Goal: Task Accomplishment & Management: Manage account settings

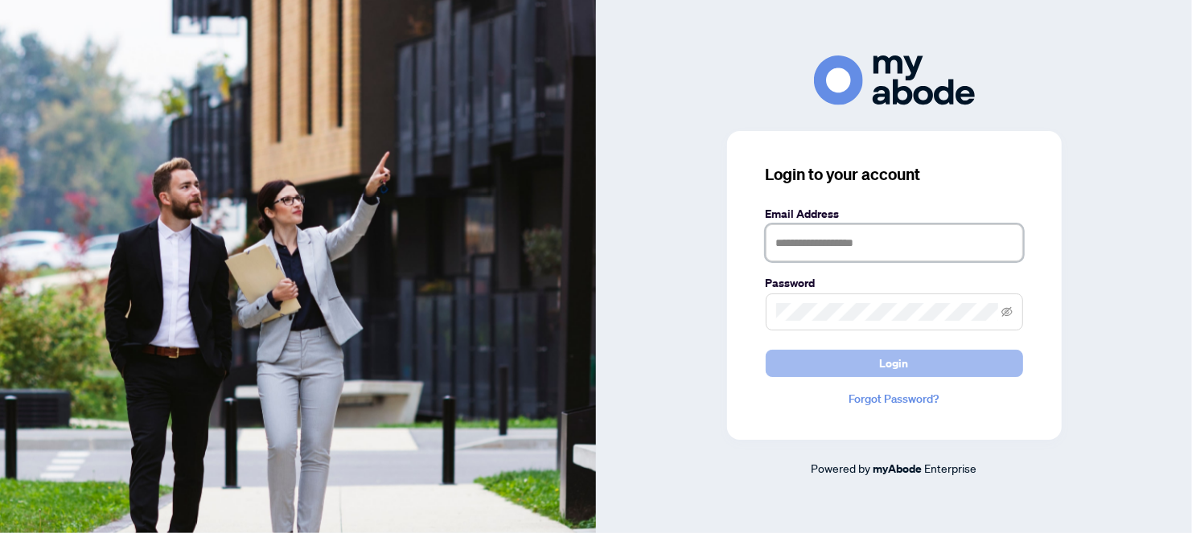
type input "**********"
click at [903, 358] on span "Login" at bounding box center [894, 364] width 29 height 26
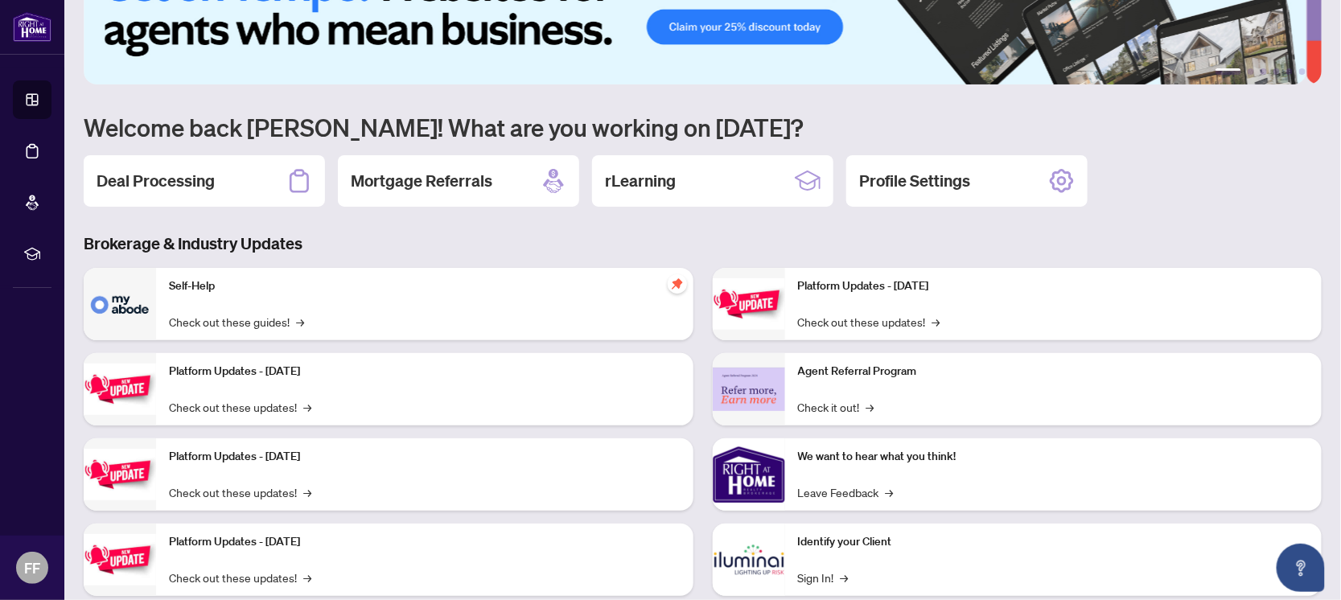
scroll to position [100, 0]
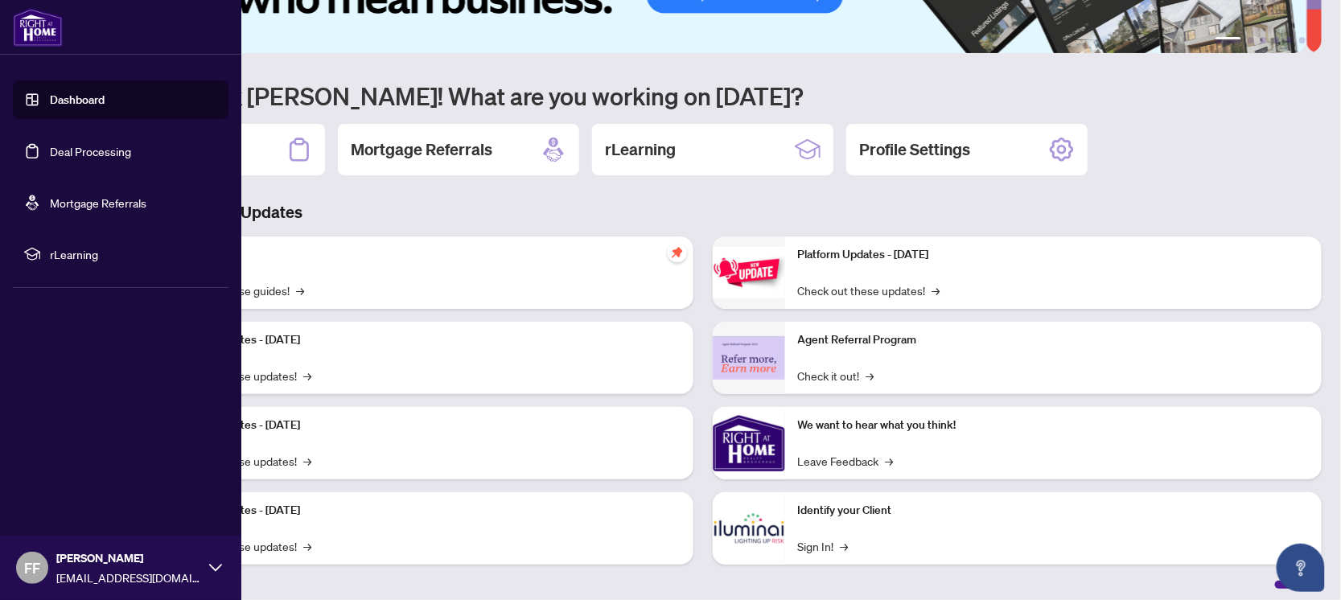
click at [90, 153] on link "Deal Processing" at bounding box center [90, 151] width 81 height 14
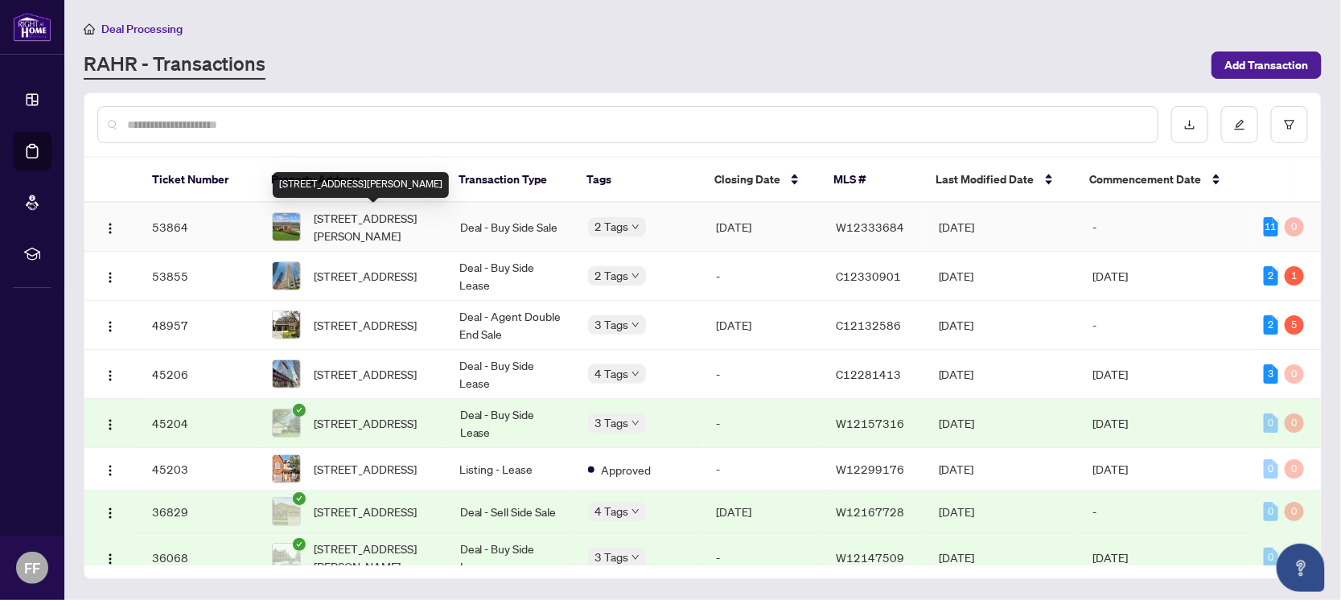
click at [391, 225] on span "[STREET_ADDRESS][PERSON_NAME]" at bounding box center [374, 226] width 121 height 35
click at [792, 272] on td "-" at bounding box center [764, 276] width 120 height 49
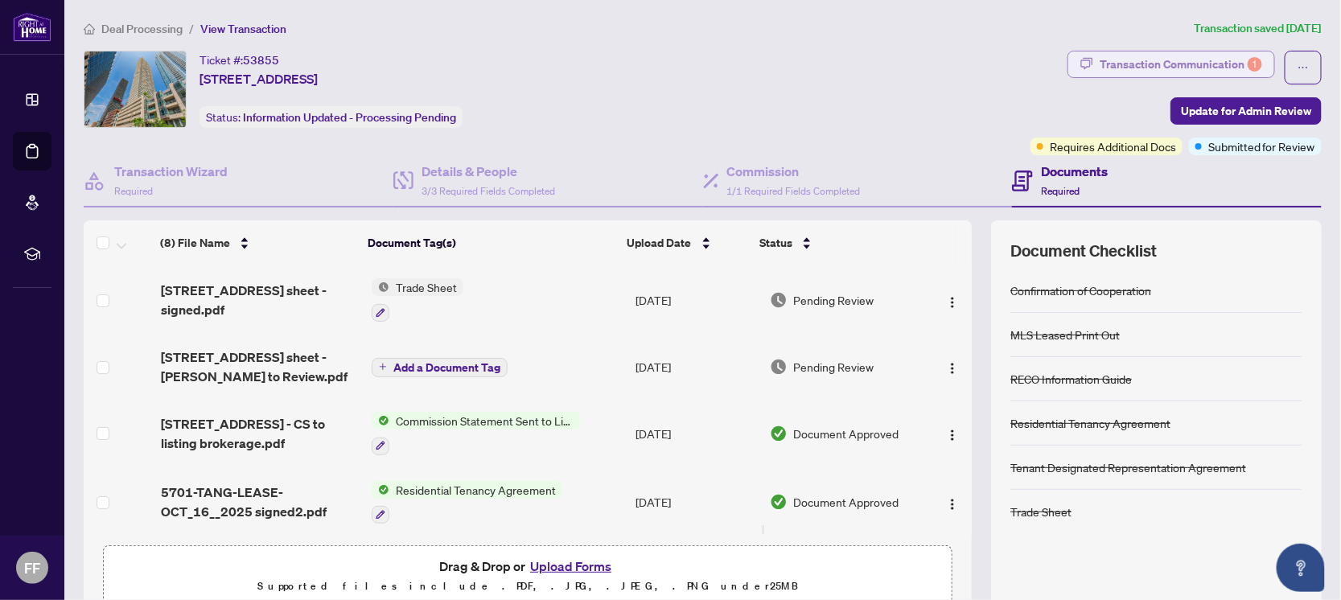
click at [1174, 62] on div "Transaction Communication 1" at bounding box center [1181, 64] width 162 height 26
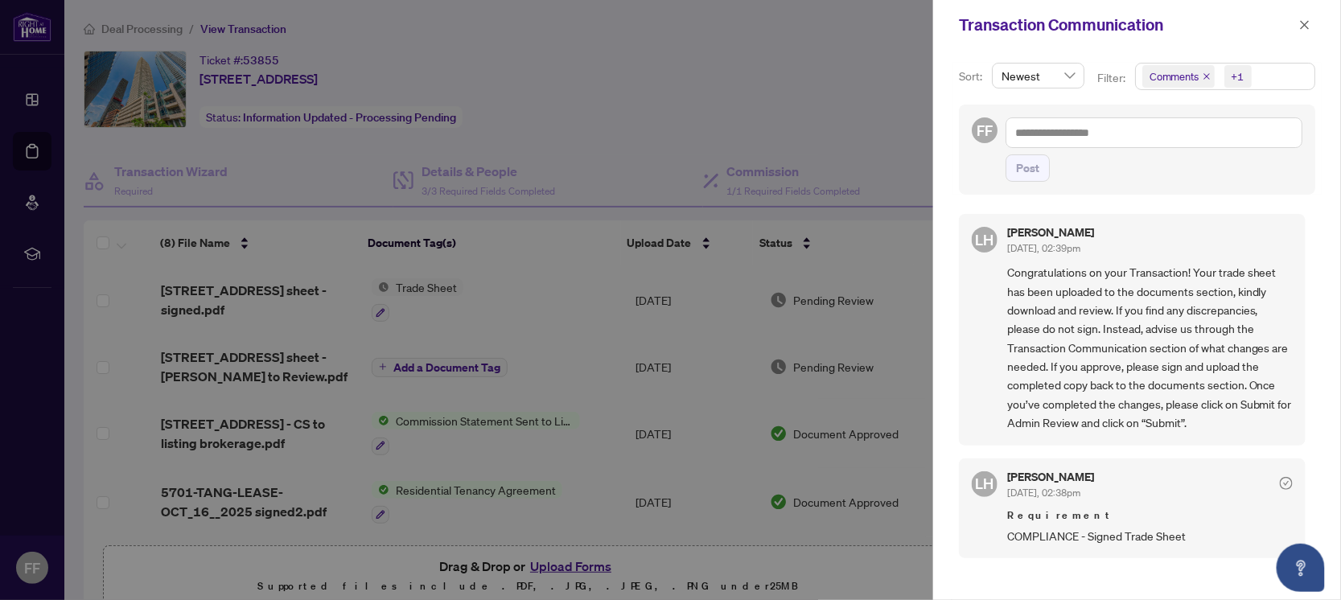
scroll to position [2, 0]
click at [557, 327] on div at bounding box center [670, 300] width 1341 height 600
click at [1307, 23] on icon "close" at bounding box center [1304, 24] width 11 height 11
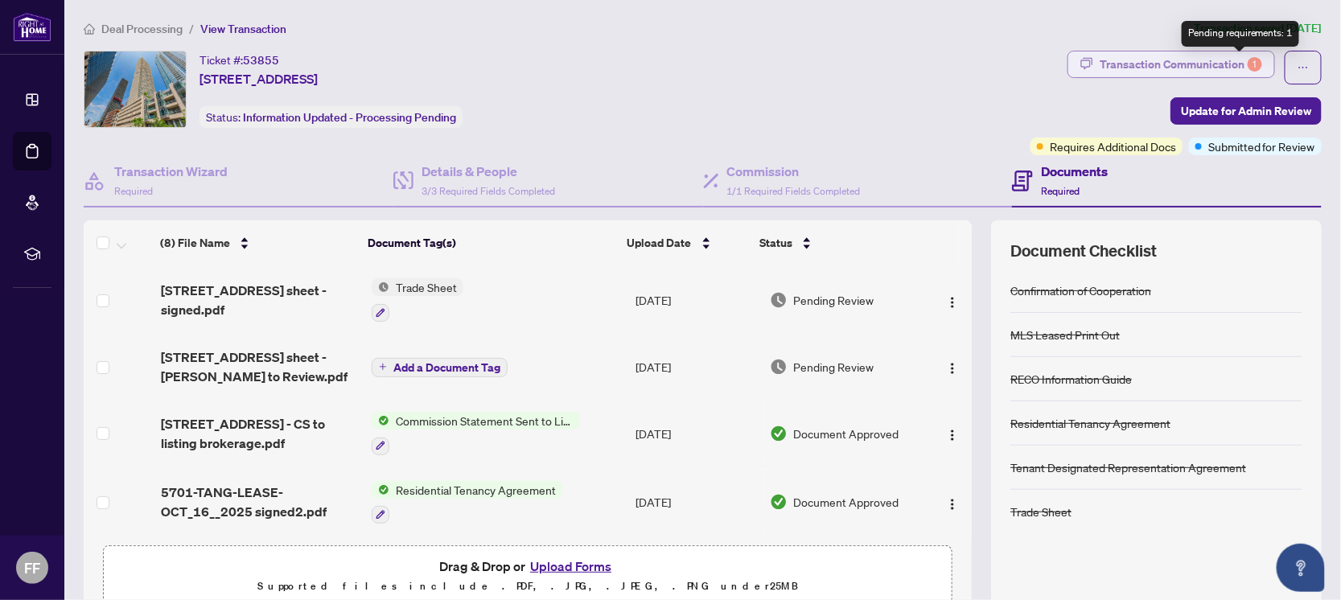
click at [1248, 64] on div "1" at bounding box center [1255, 64] width 14 height 14
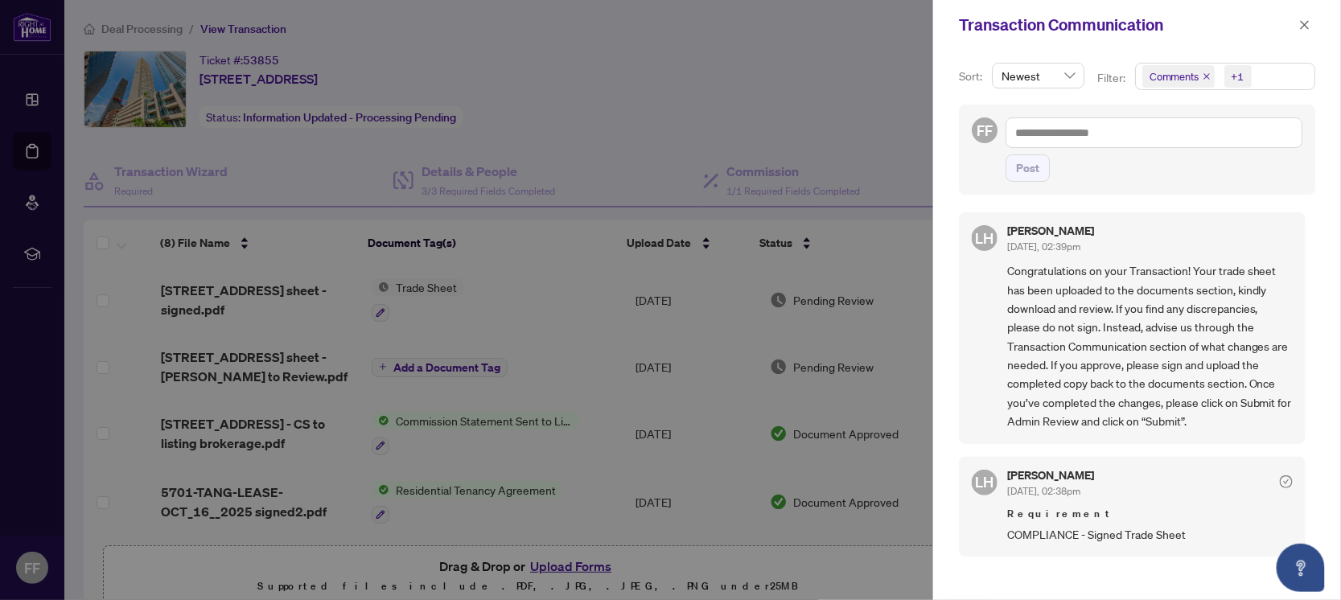
scroll to position [0, 0]
click at [878, 260] on div at bounding box center [670, 300] width 1341 height 600
click at [1306, 30] on span "button" at bounding box center [1304, 25] width 11 height 26
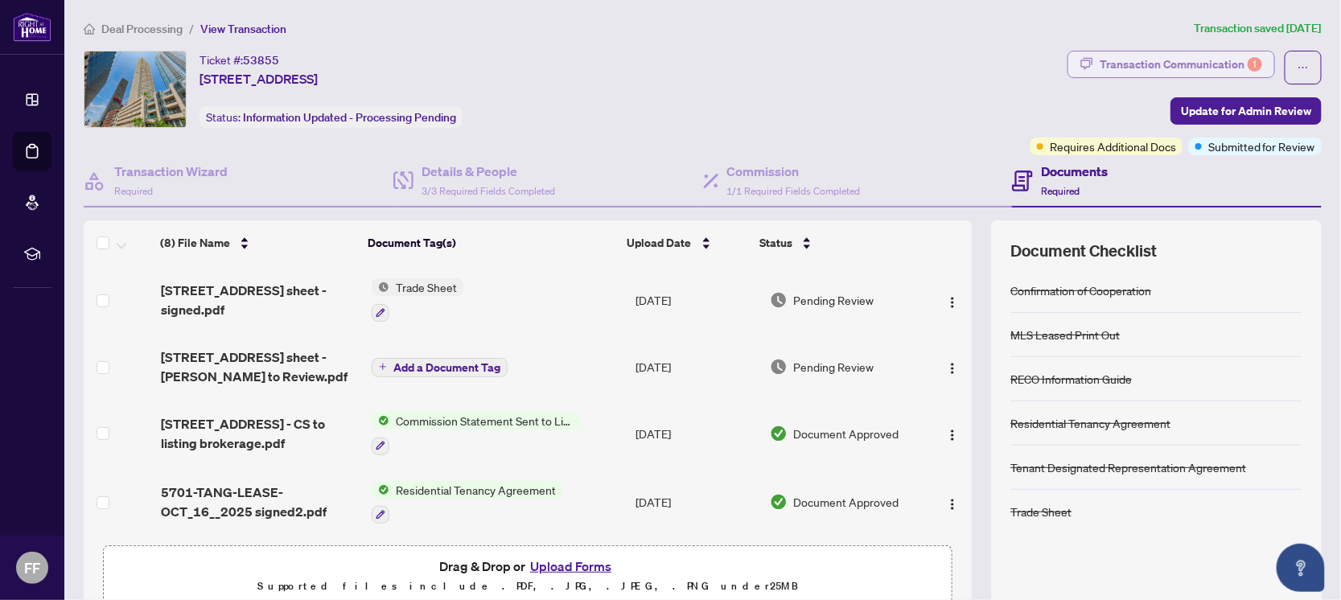
click at [1174, 62] on div "Transaction Communication 1" at bounding box center [1181, 64] width 162 height 26
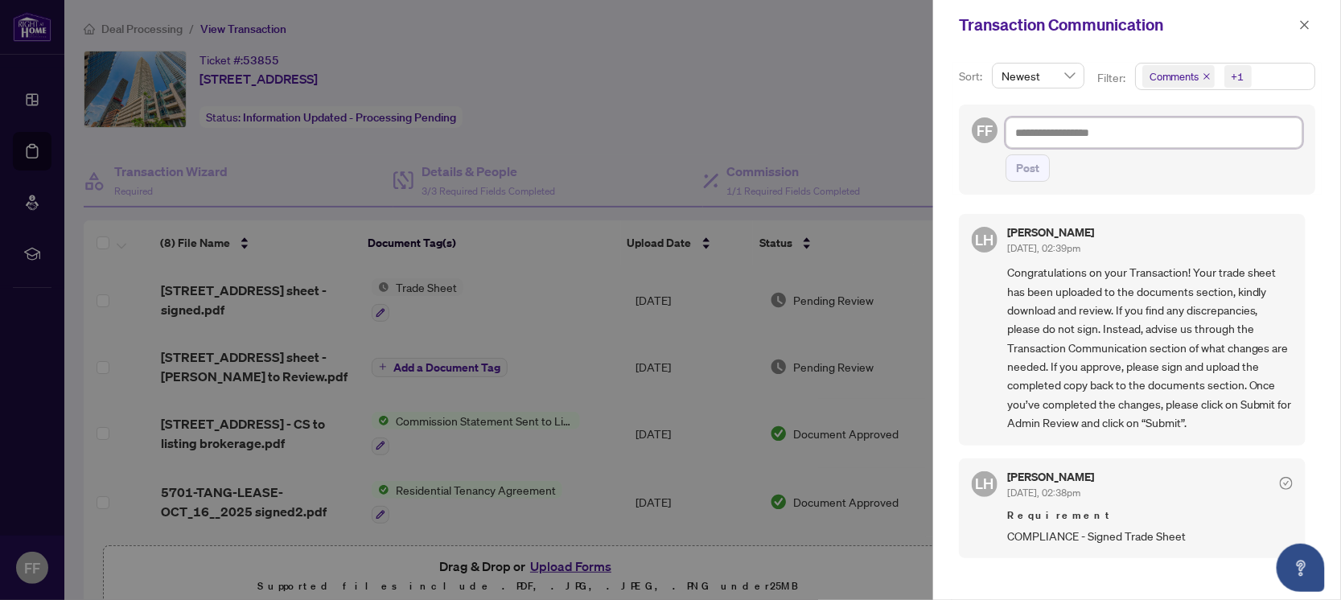
click at [1093, 128] on textarea at bounding box center [1154, 132] width 297 height 31
click at [409, 276] on div at bounding box center [670, 300] width 1341 height 600
click at [413, 290] on div at bounding box center [670, 300] width 1341 height 600
click at [289, 289] on div at bounding box center [670, 300] width 1341 height 600
click at [242, 301] on div at bounding box center [670, 300] width 1341 height 600
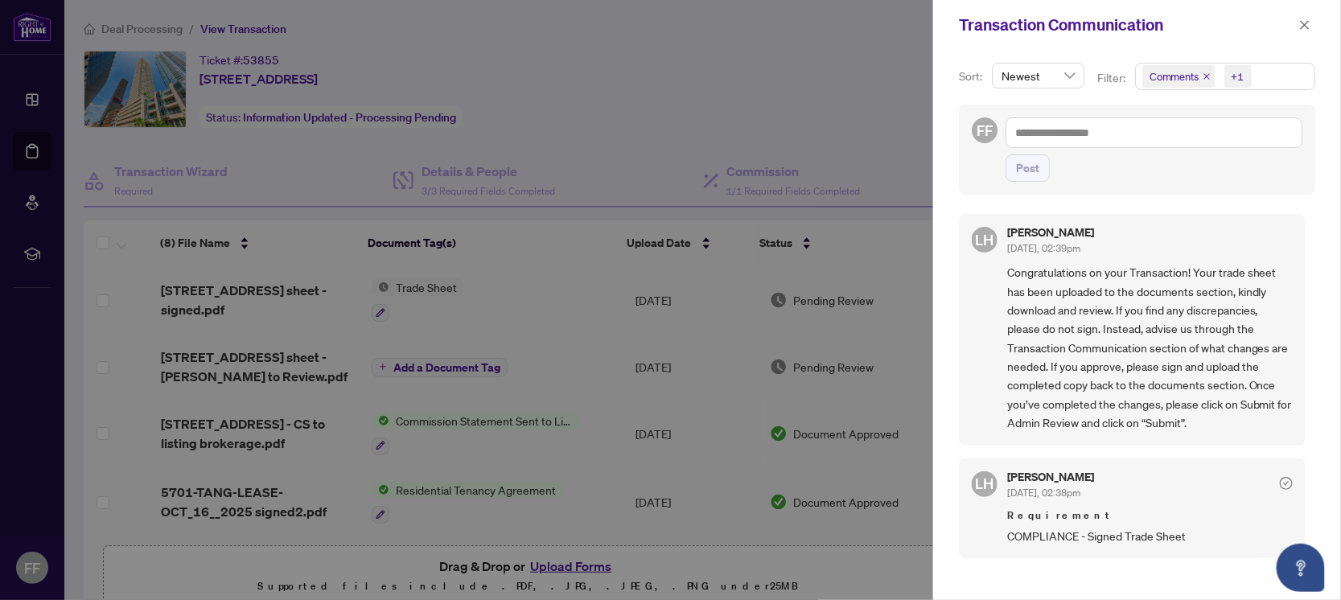
click at [241, 308] on div at bounding box center [670, 300] width 1341 height 600
click at [577, 315] on div at bounding box center [670, 300] width 1341 height 600
click at [1310, 25] on icon "close" at bounding box center [1304, 24] width 11 height 11
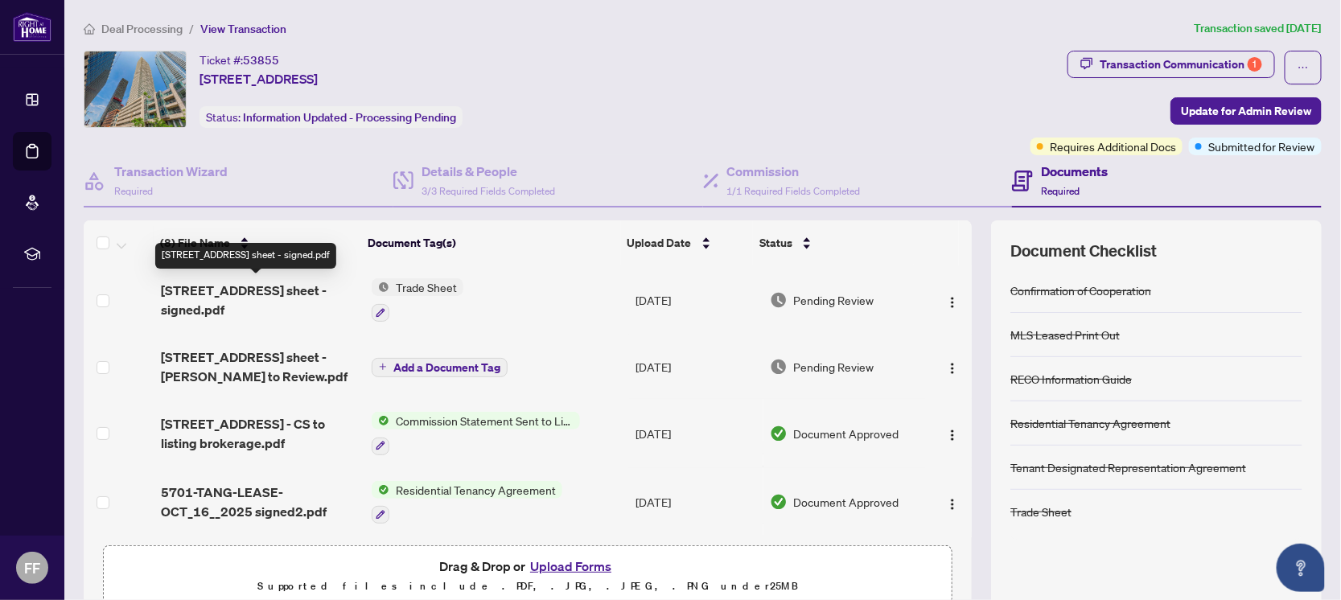
click at [260, 298] on span "2221 Yonge St 5701 - trade sheet - signed.pdf" at bounding box center [260, 300] width 198 height 39
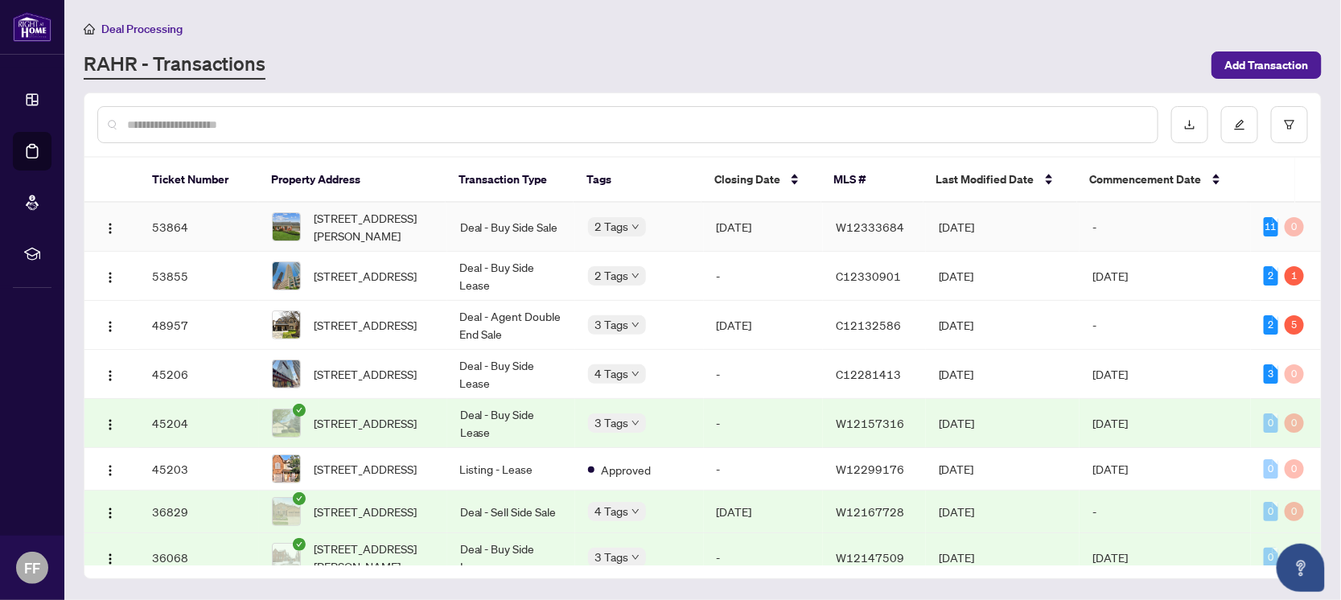
click at [694, 225] on td "2 Tags" at bounding box center [639, 227] width 128 height 49
click at [683, 276] on div "2 Tags" at bounding box center [639, 275] width 102 height 19
click at [739, 276] on td "-" at bounding box center [764, 276] width 120 height 49
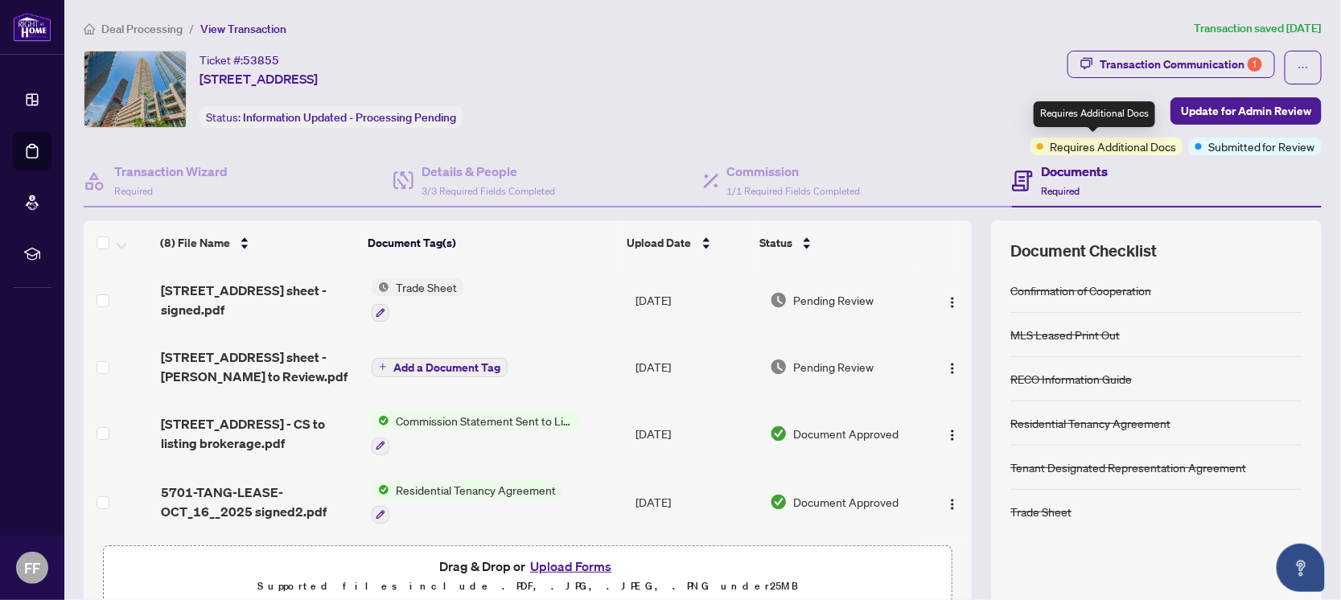
click at [1090, 146] on span "Requires Additional Docs" at bounding box center [1113, 147] width 126 height 18
click at [1070, 172] on h4 "Documents" at bounding box center [1074, 171] width 67 height 19
click at [1058, 189] on span "Required" at bounding box center [1060, 191] width 39 height 12
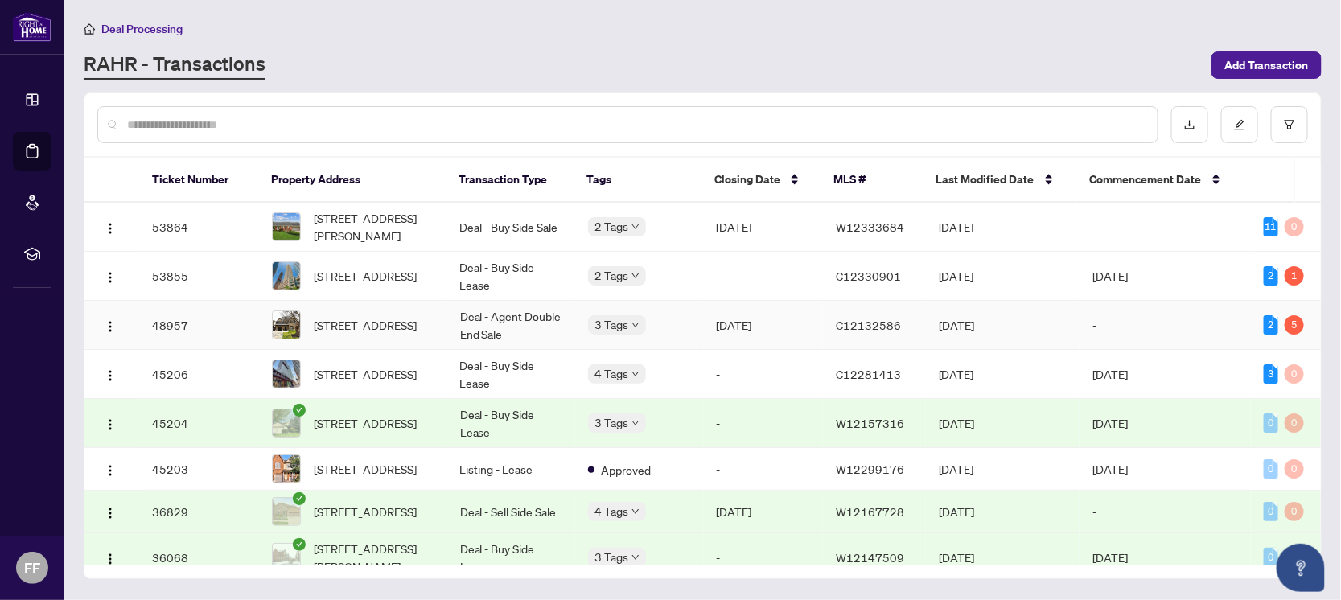
click at [508, 320] on td "Deal - Agent Double End Sale" at bounding box center [511, 325] width 128 height 49
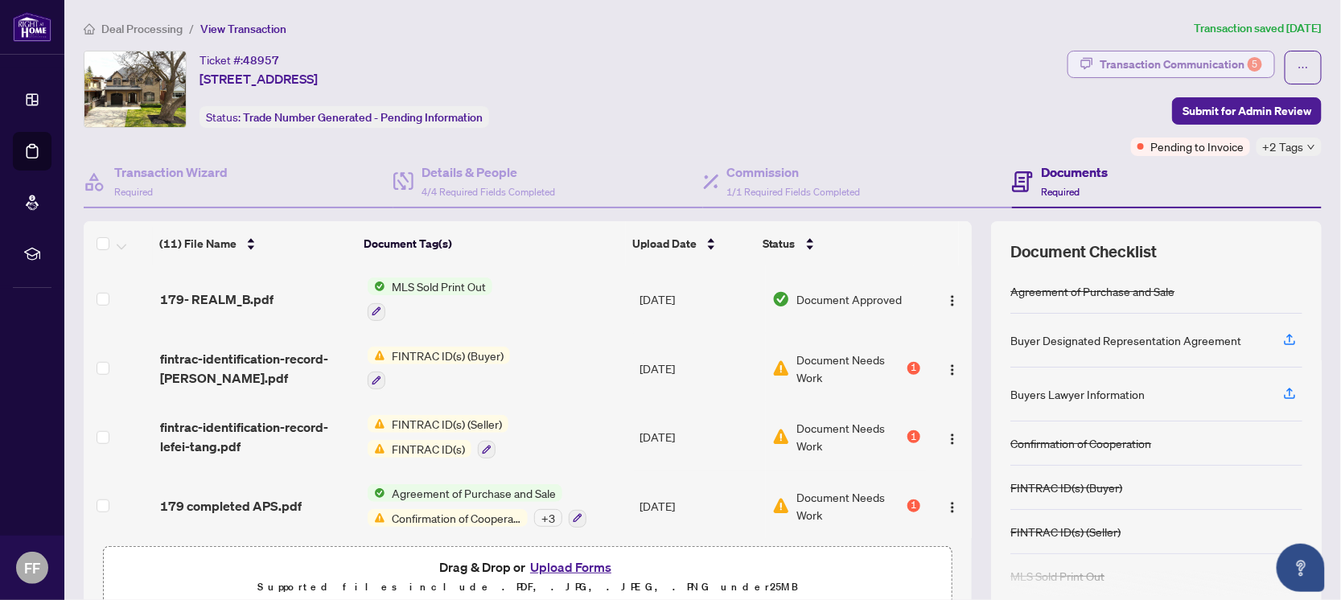
click at [1174, 60] on div "Transaction Communication 5" at bounding box center [1181, 64] width 162 height 26
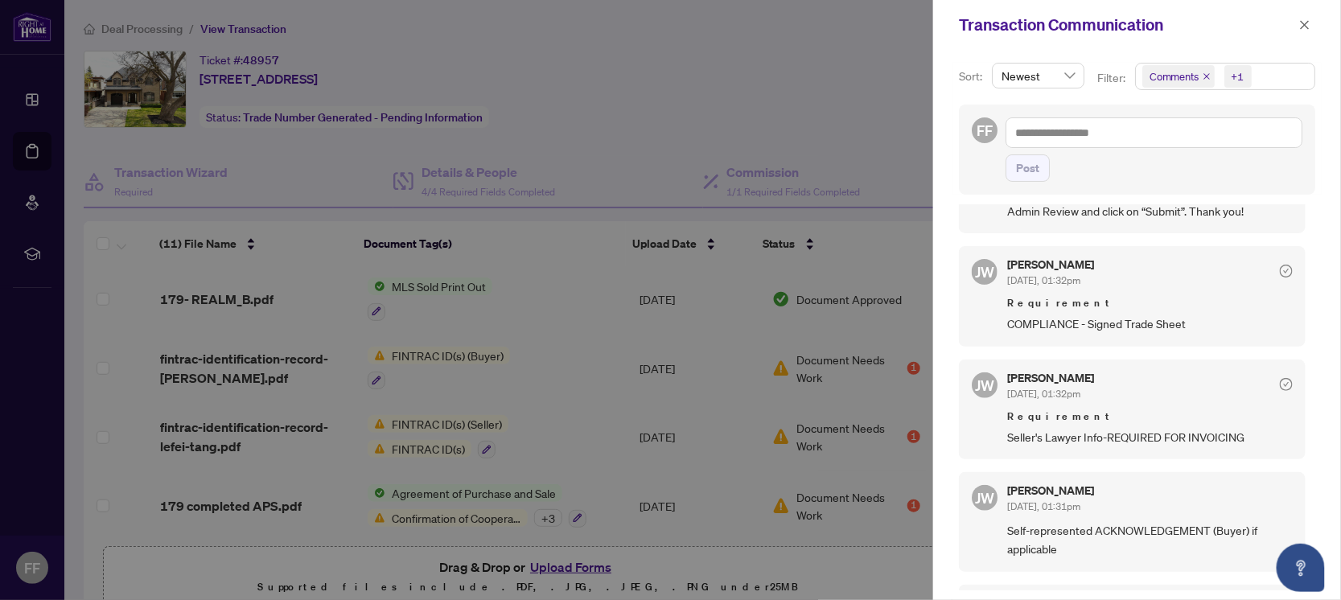
scroll to position [603, 0]
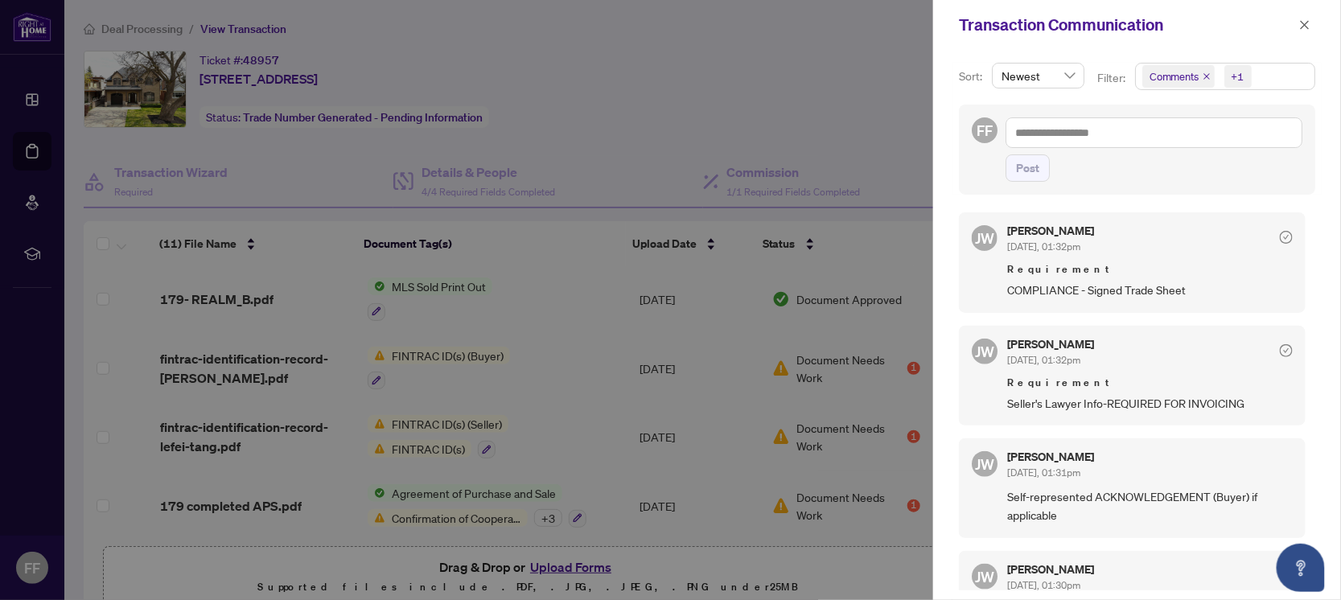
click at [821, 438] on div at bounding box center [670, 300] width 1341 height 600
click at [1301, 25] on icon "close" at bounding box center [1304, 24] width 11 height 11
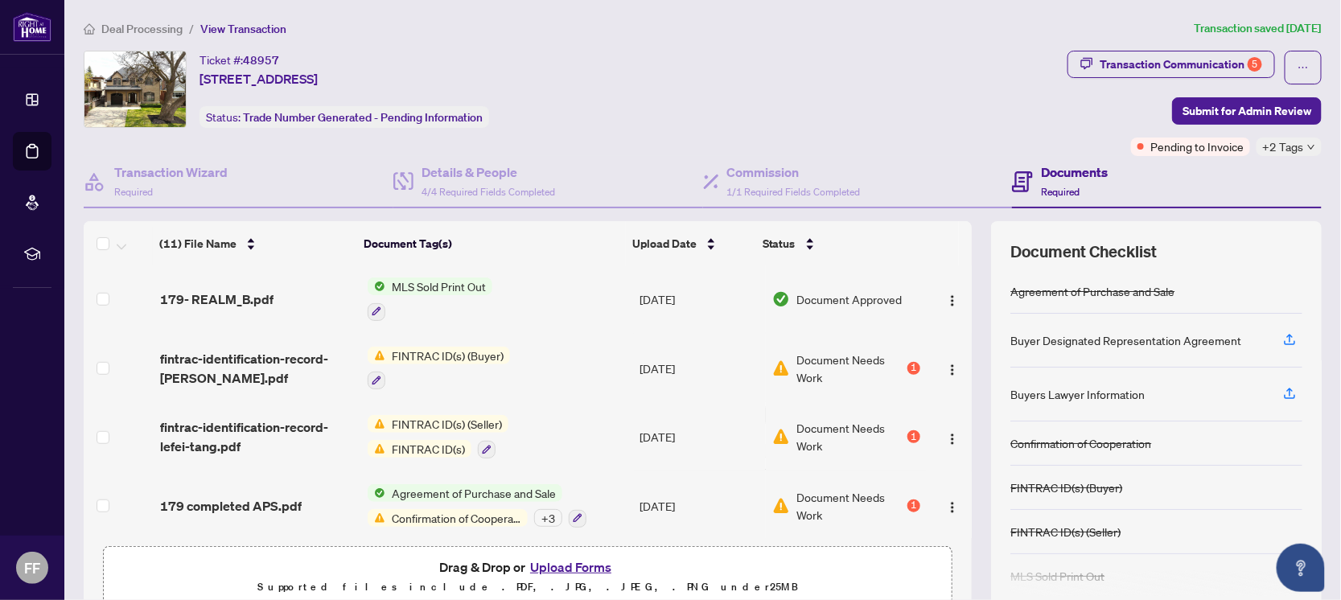
click at [860, 360] on span "Document Needs Work" at bounding box center [850, 368] width 108 height 35
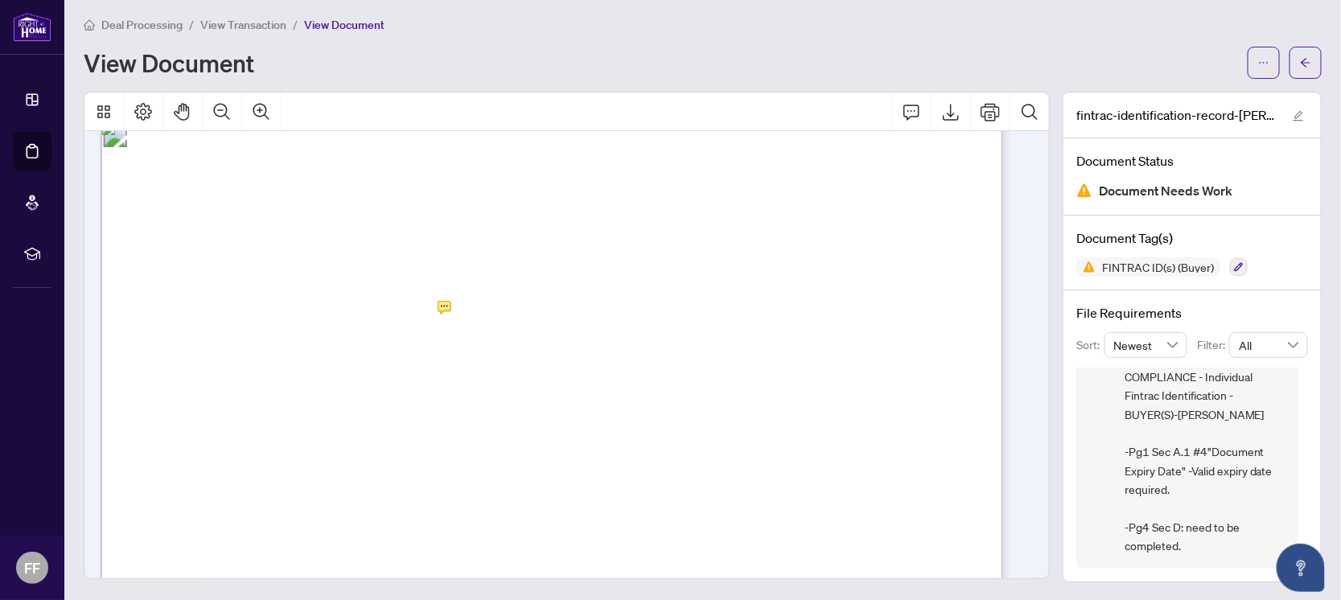
scroll to position [3720, 0]
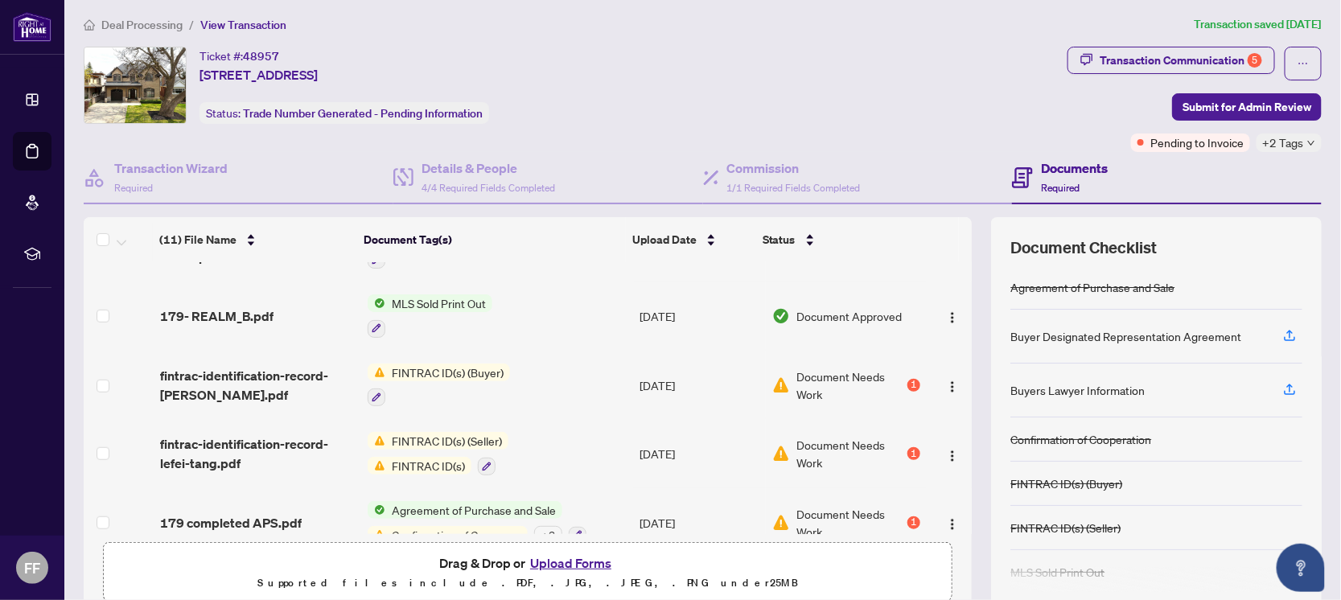
scroll to position [479, 0]
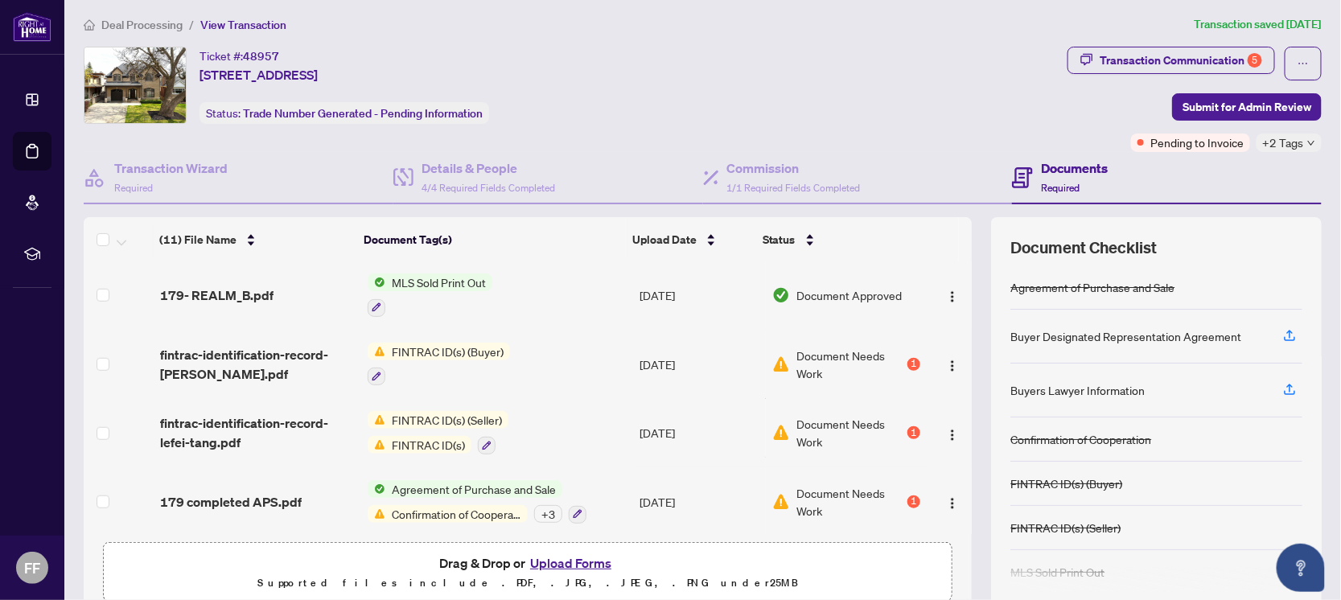
click at [543, 558] on button "Upload Forms" at bounding box center [570, 563] width 91 height 21
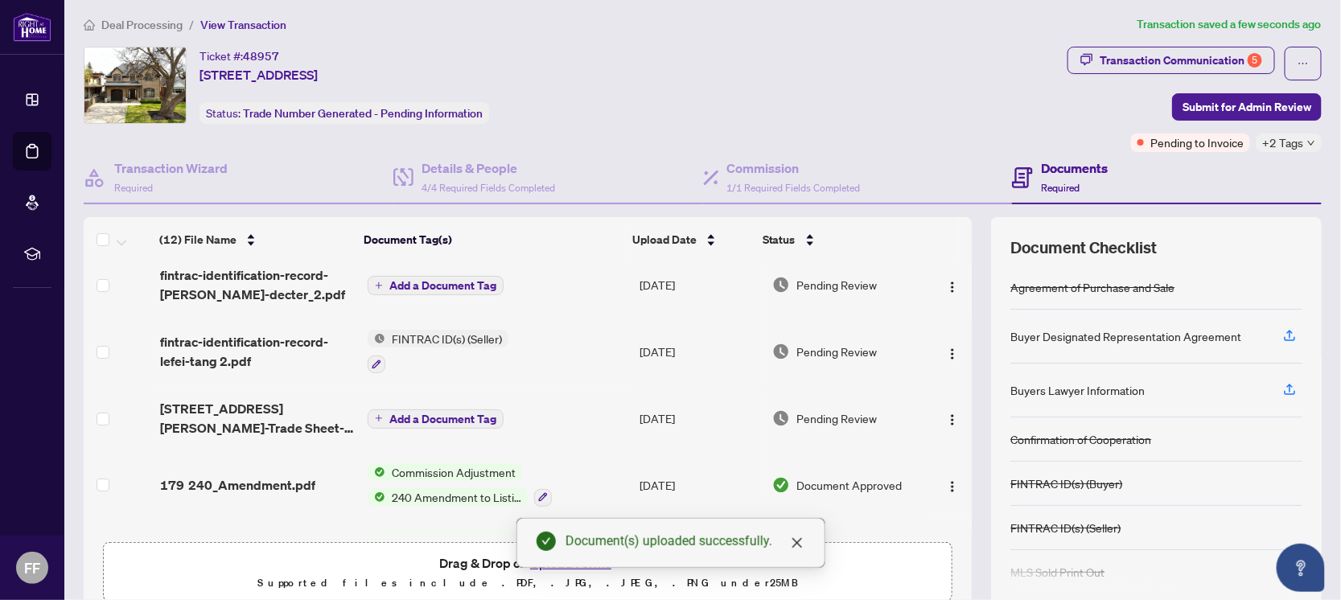
scroll to position [0, 0]
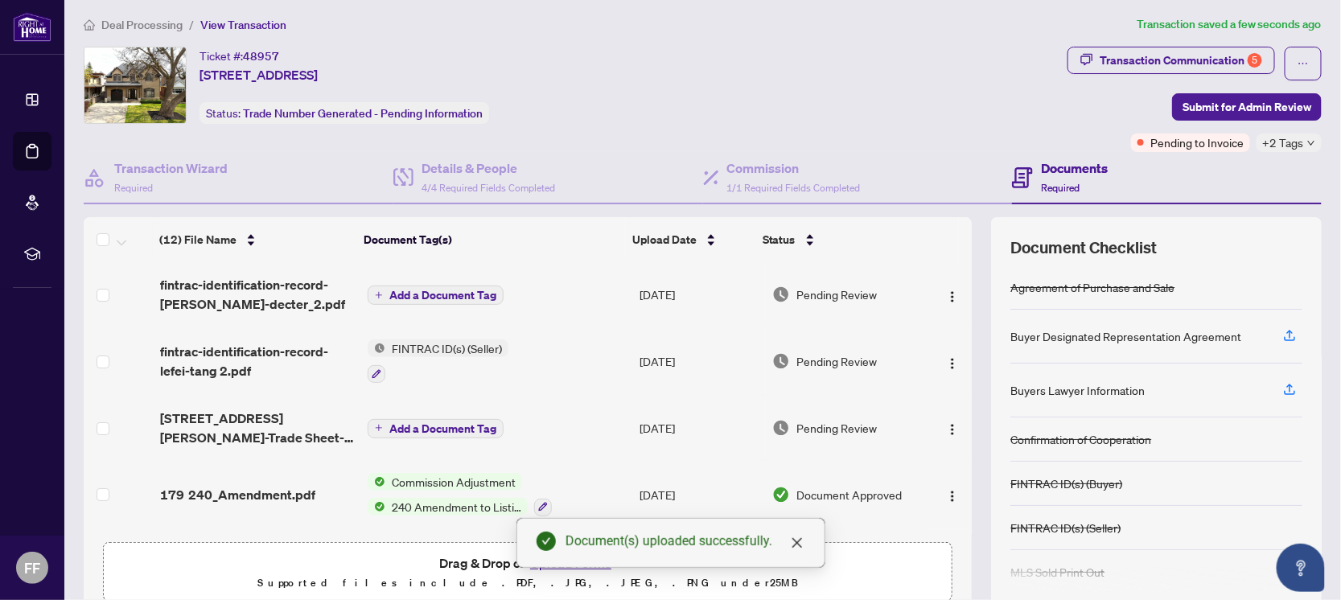
click at [470, 291] on span "Add a Document Tag" at bounding box center [442, 295] width 107 height 11
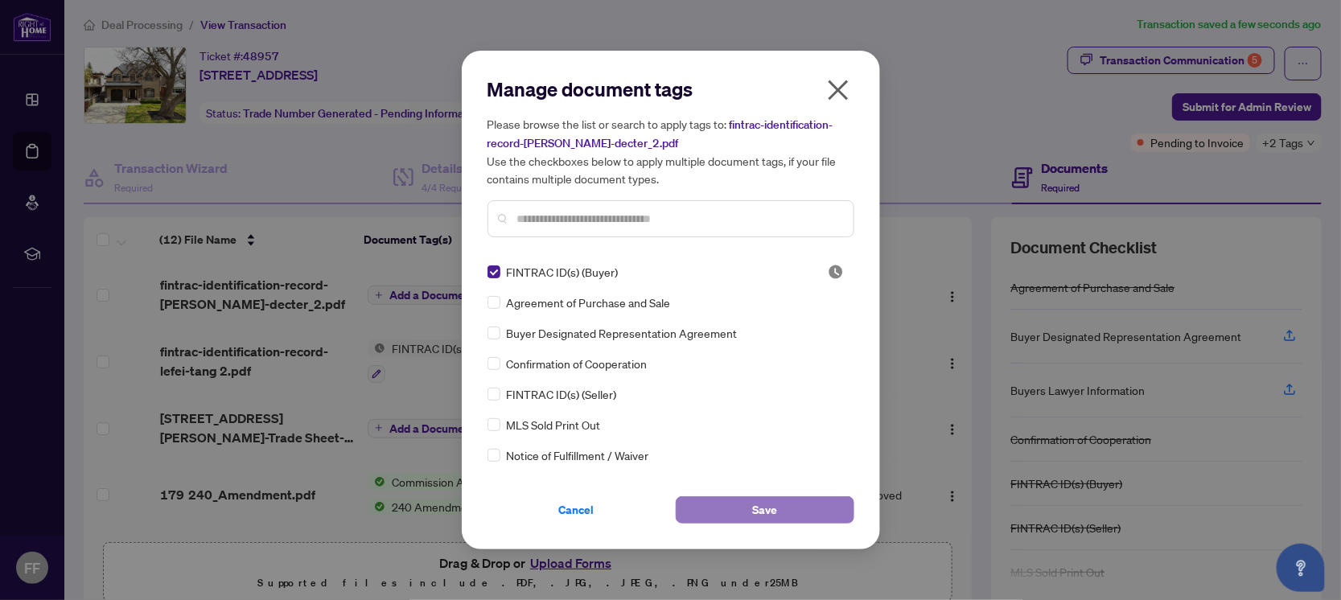
click at [767, 504] on span "Save" at bounding box center [764, 510] width 25 height 26
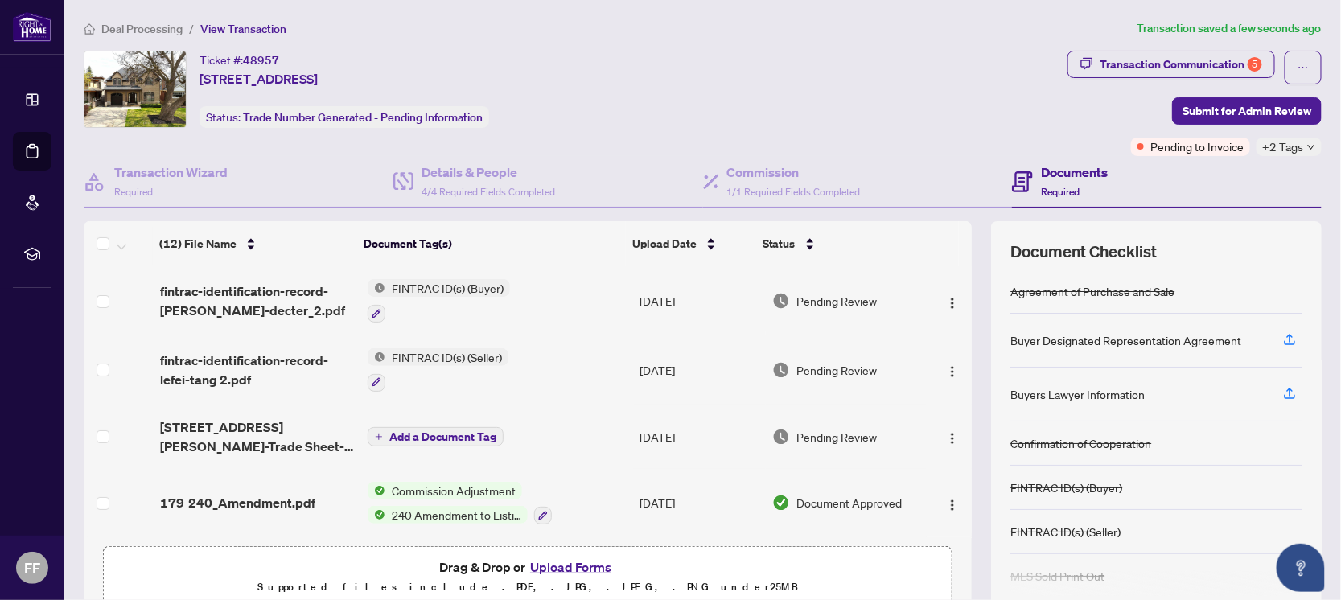
click at [1280, 146] on span "+2 Tags" at bounding box center [1283, 147] width 41 height 19
click at [925, 117] on div "Ticket #: 48957 179 Yonge Blvd, Toronto, Ontario M5M 3H5, Canada Status: Trade …" at bounding box center [572, 89] width 977 height 77
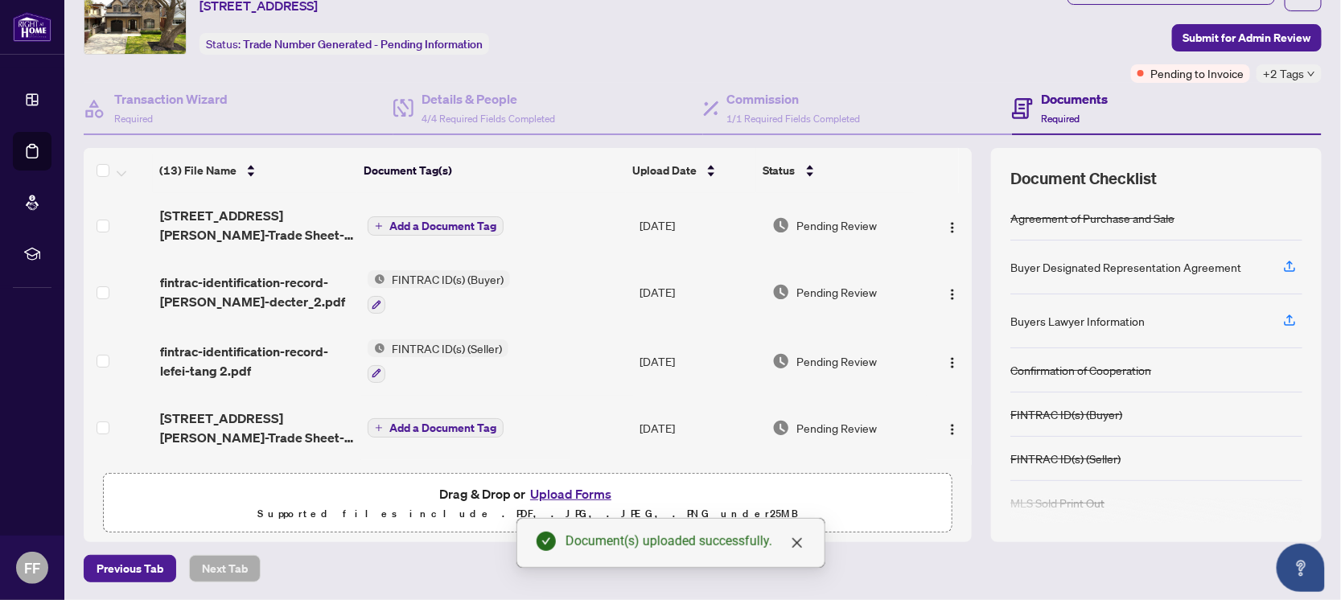
click at [426, 220] on span "Add a Document Tag" at bounding box center [442, 225] width 107 height 11
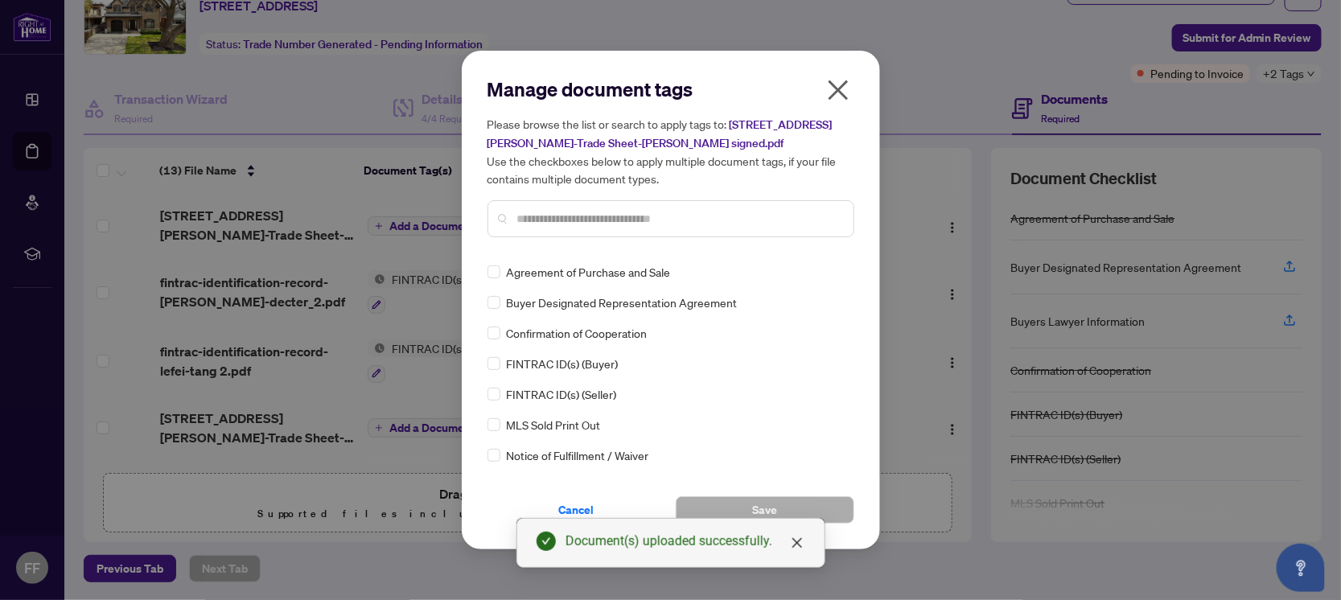
click at [560, 226] on input "text" at bounding box center [678, 219] width 323 height 18
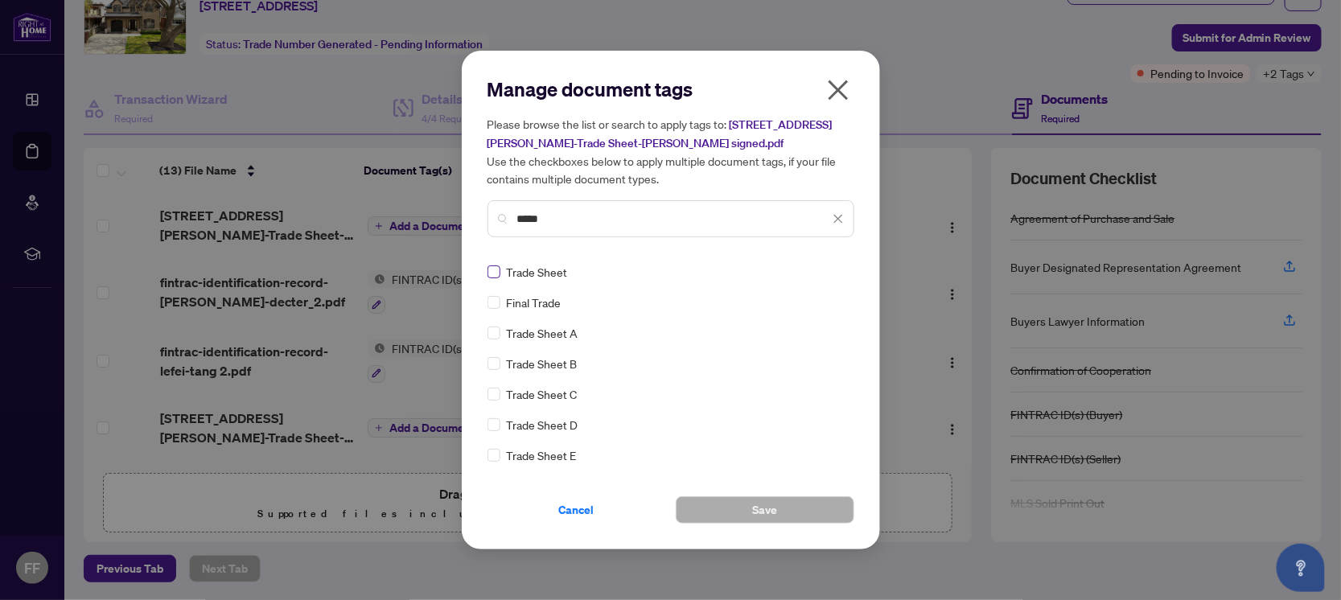
type input "*****"
click at [767, 512] on span "Save" at bounding box center [764, 510] width 25 height 26
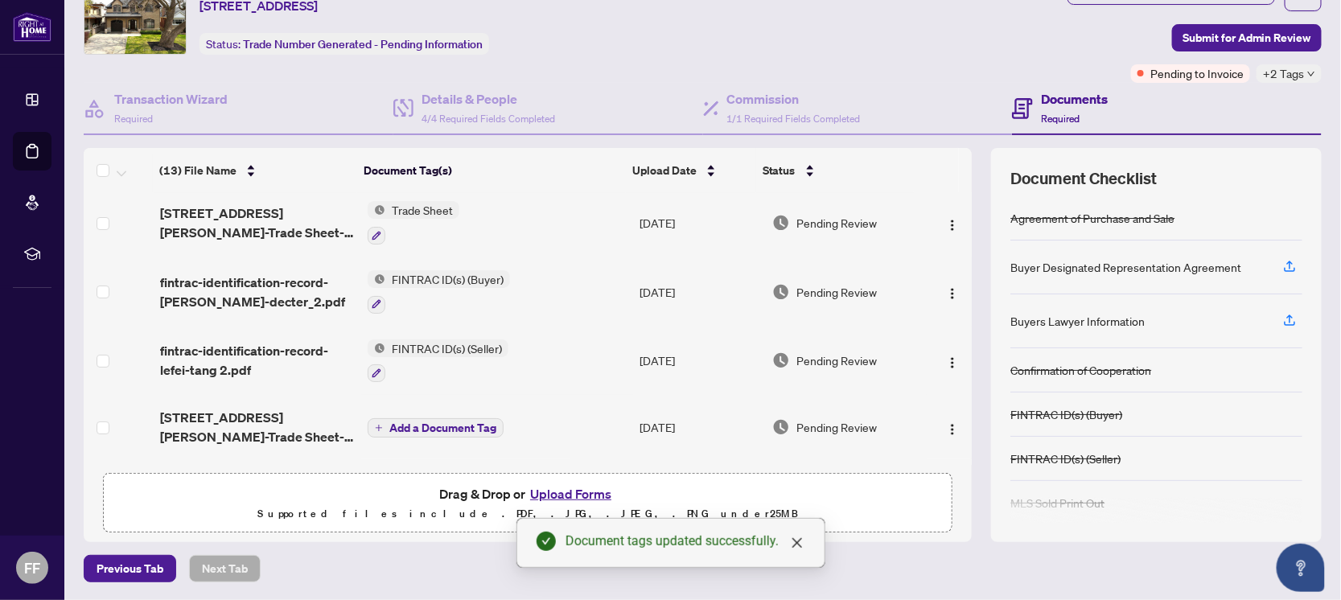
scroll to position [0, 0]
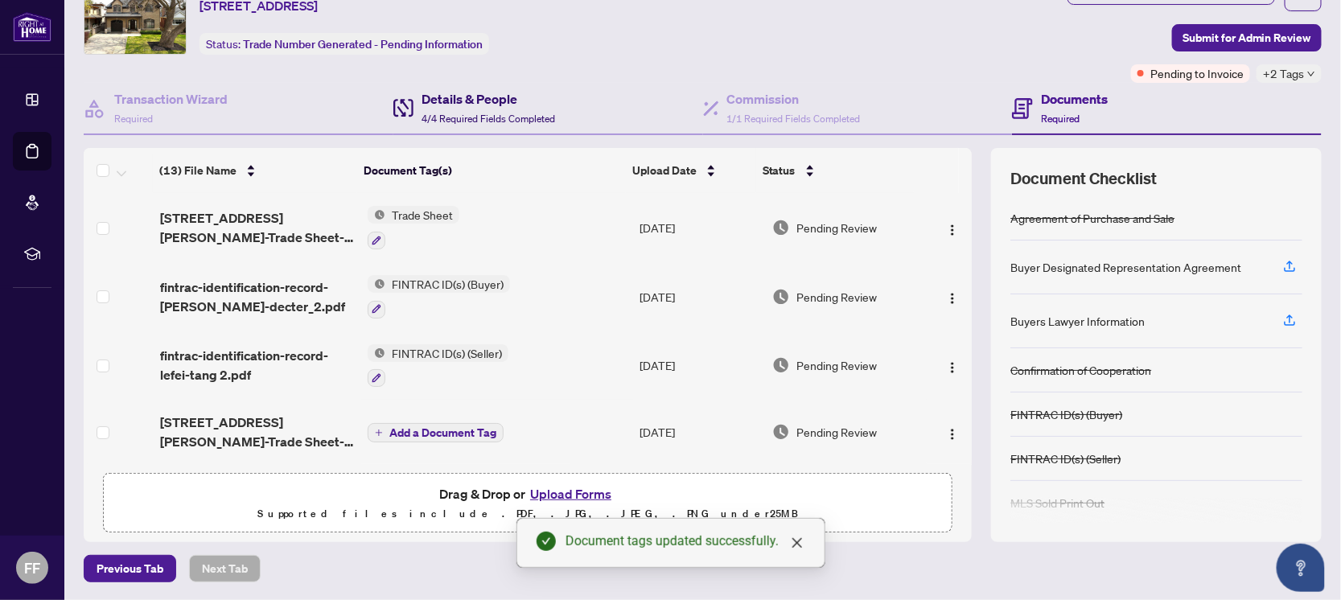
click at [484, 102] on h4 "Details & People" at bounding box center [489, 98] width 134 height 19
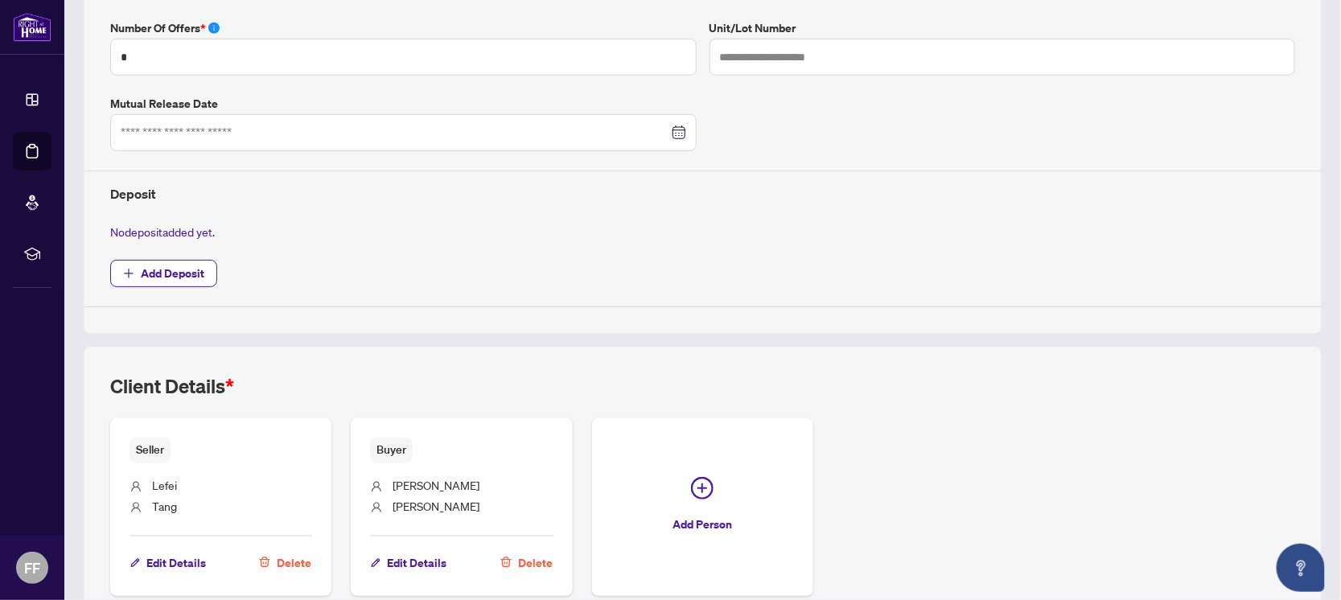
scroll to position [577, 0]
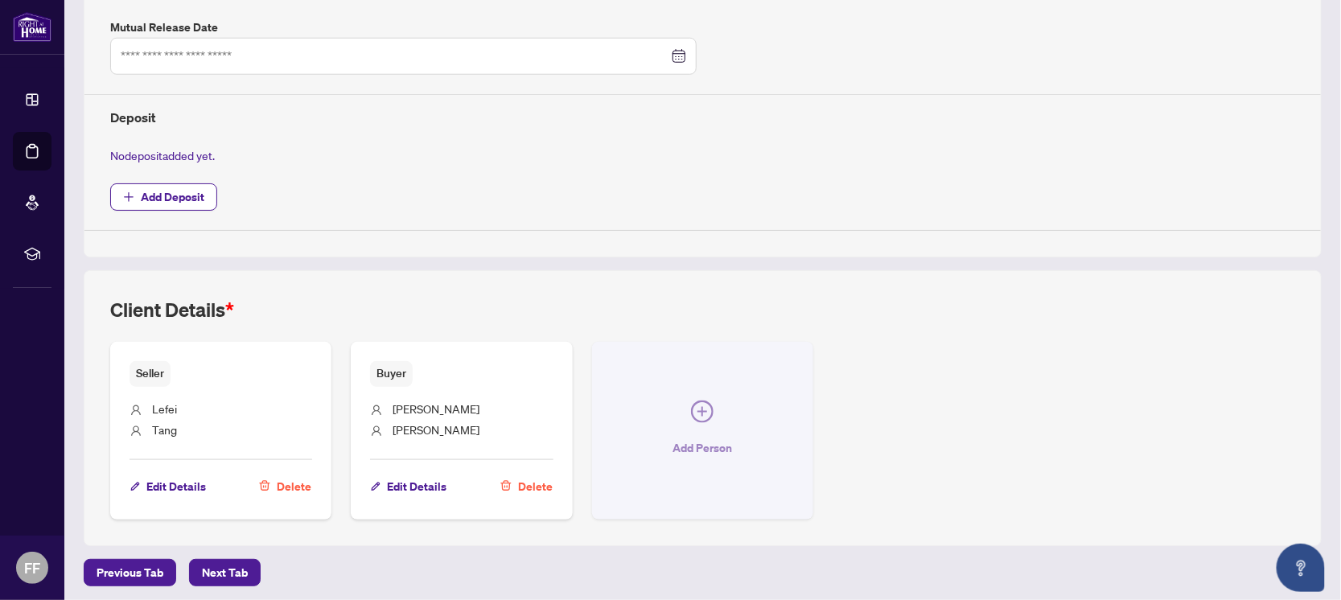
click at [695, 418] on span "button" at bounding box center [702, 415] width 23 height 29
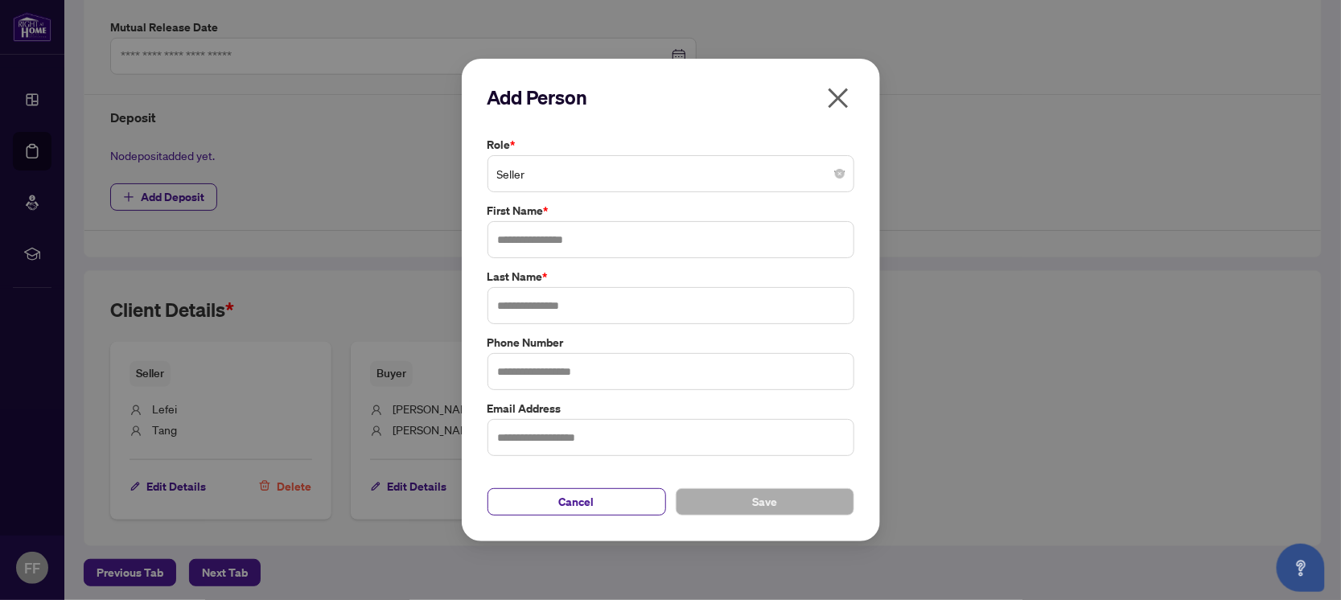
click at [557, 172] on span "Seller" at bounding box center [671, 173] width 348 height 31
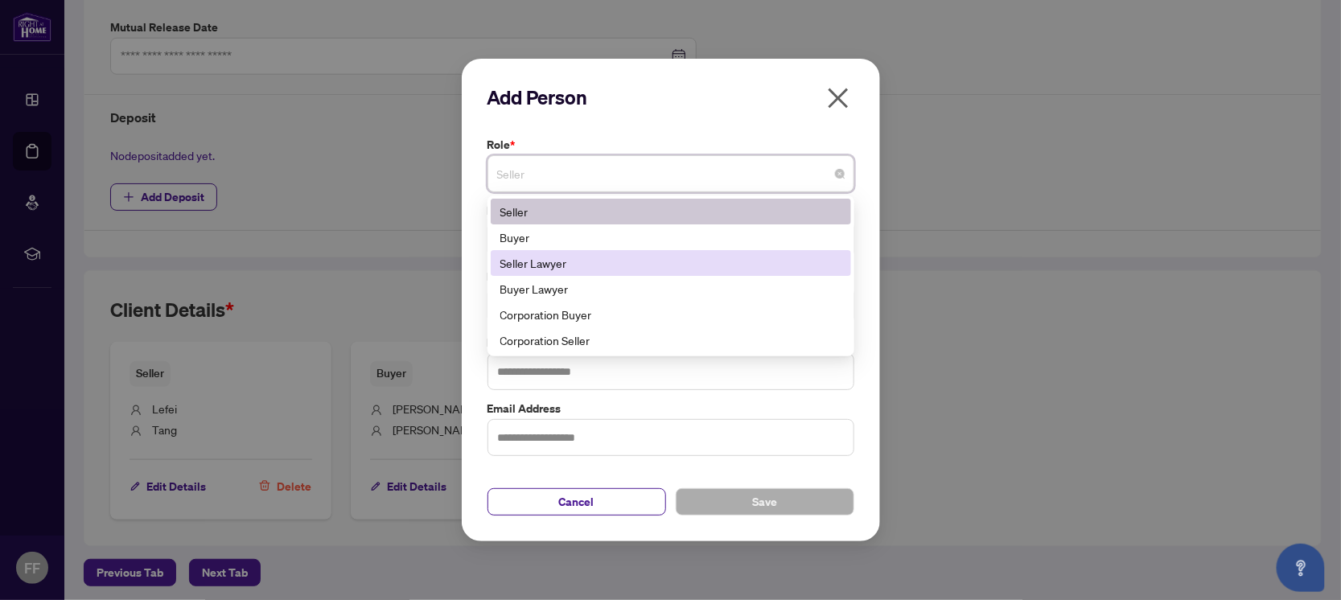
click at [625, 257] on div "Seller Lawyer" at bounding box center [670, 263] width 341 height 18
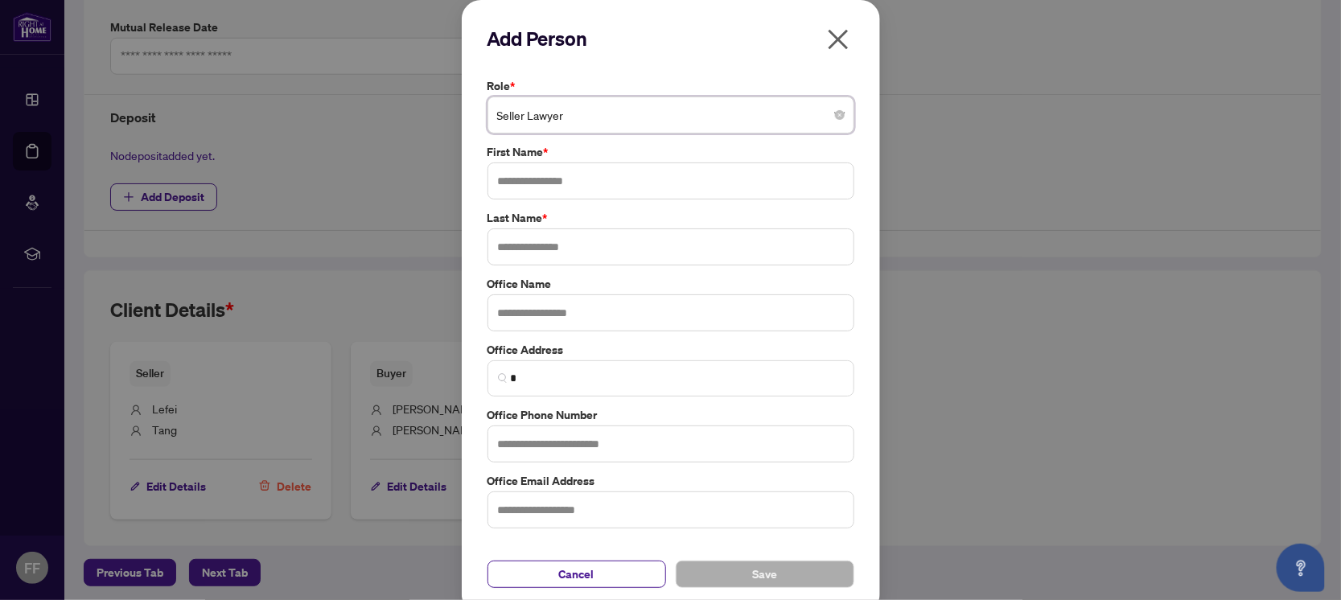
click at [831, 36] on icon "close" at bounding box center [838, 40] width 20 height 20
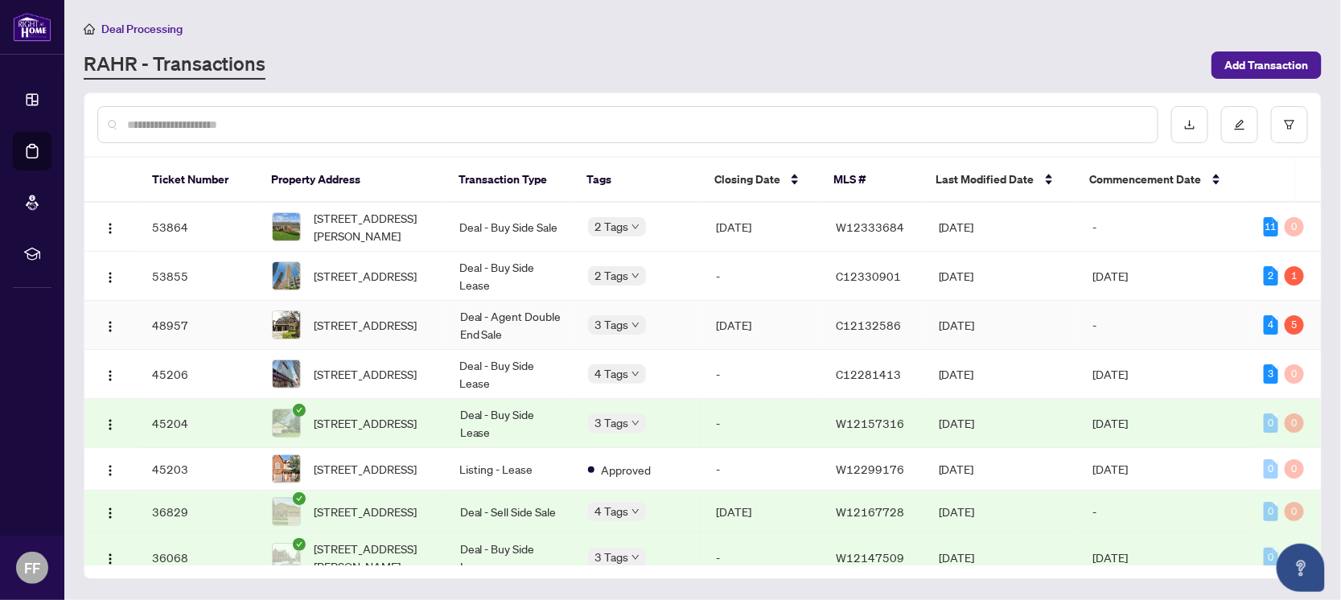
click at [527, 318] on td "Deal - Agent Double End Sale" at bounding box center [511, 325] width 128 height 49
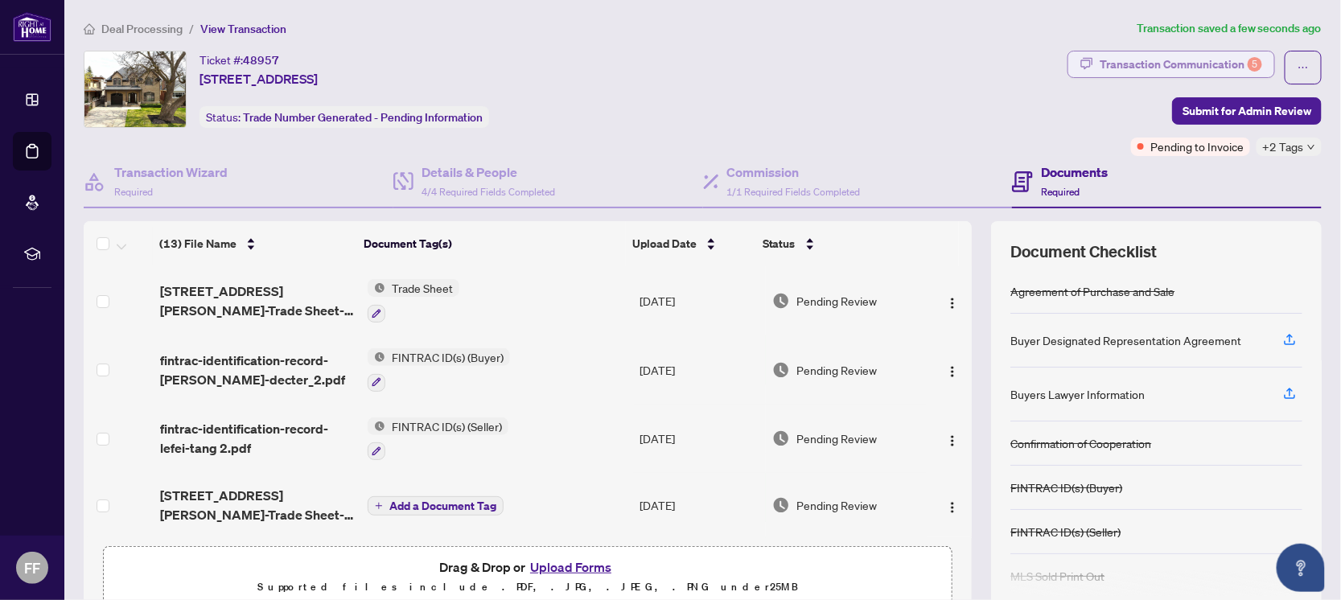
click at [1215, 57] on div "Transaction Communication 5" at bounding box center [1181, 64] width 162 height 26
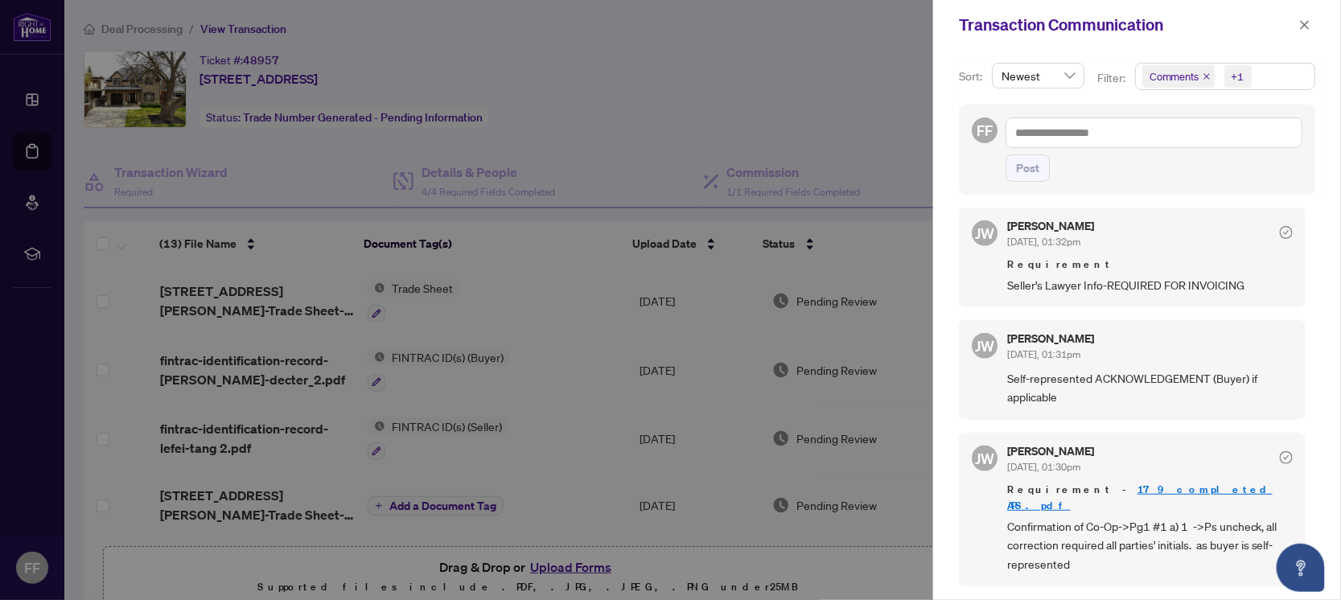
scroll to position [620, 0]
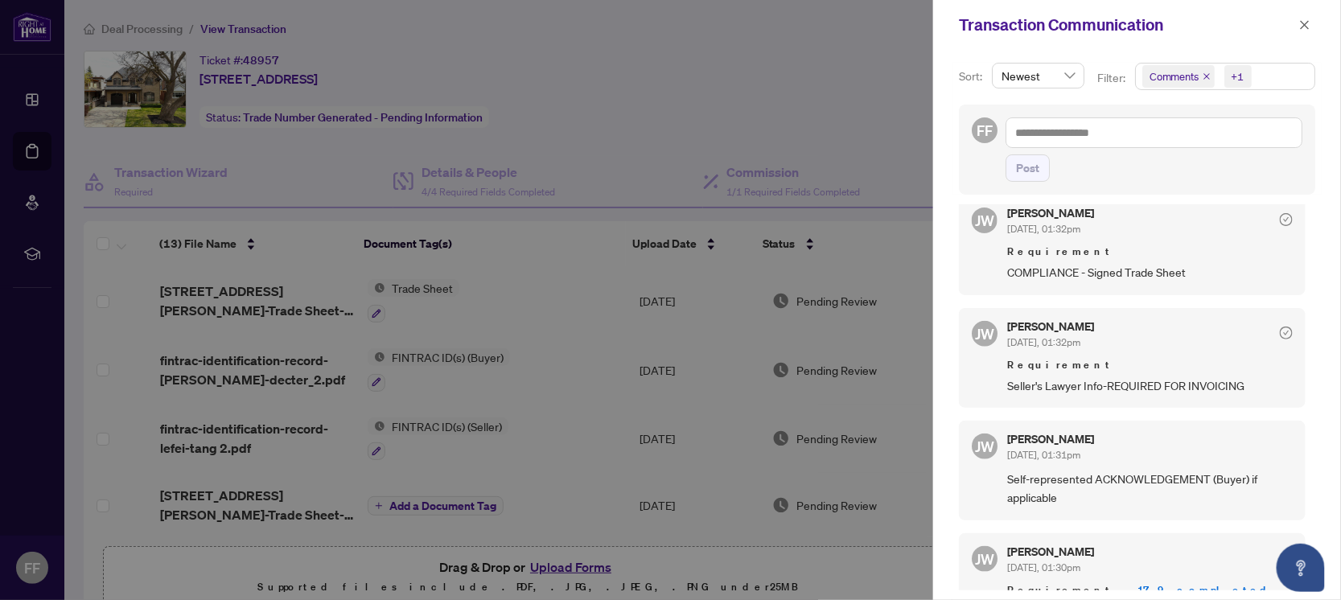
click at [585, 158] on div at bounding box center [670, 300] width 1341 height 600
click at [1302, 25] on icon "close" at bounding box center [1304, 24] width 11 height 11
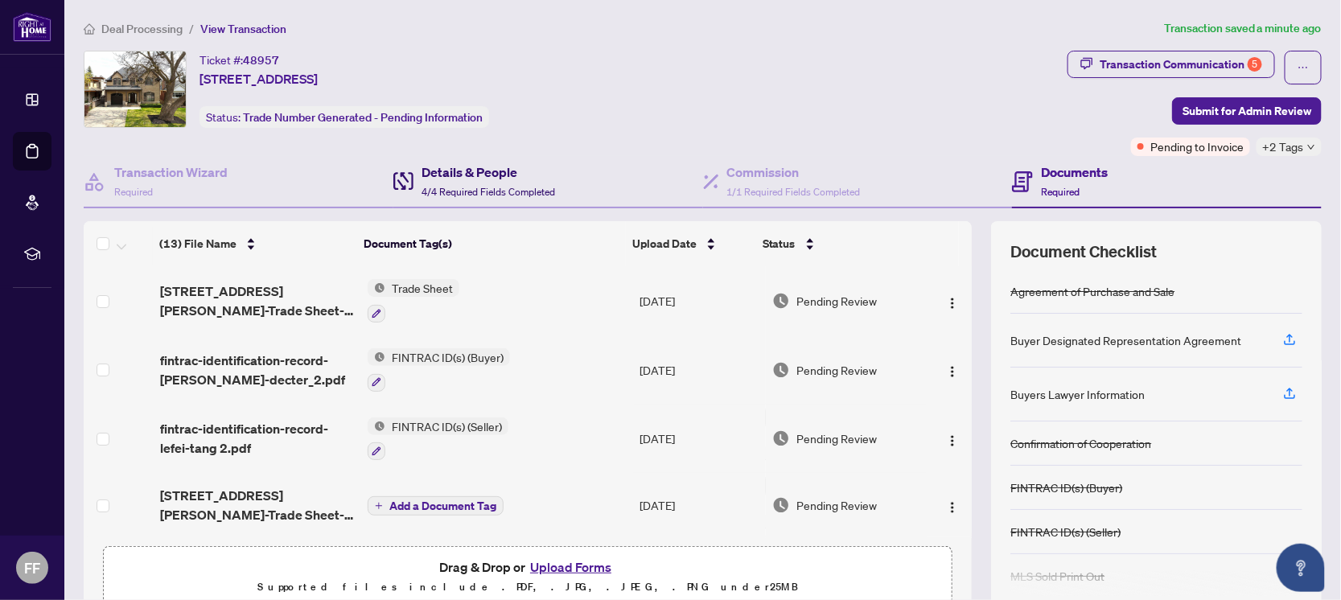
click at [447, 187] on span "4/4 Required Fields Completed" at bounding box center [489, 192] width 134 height 12
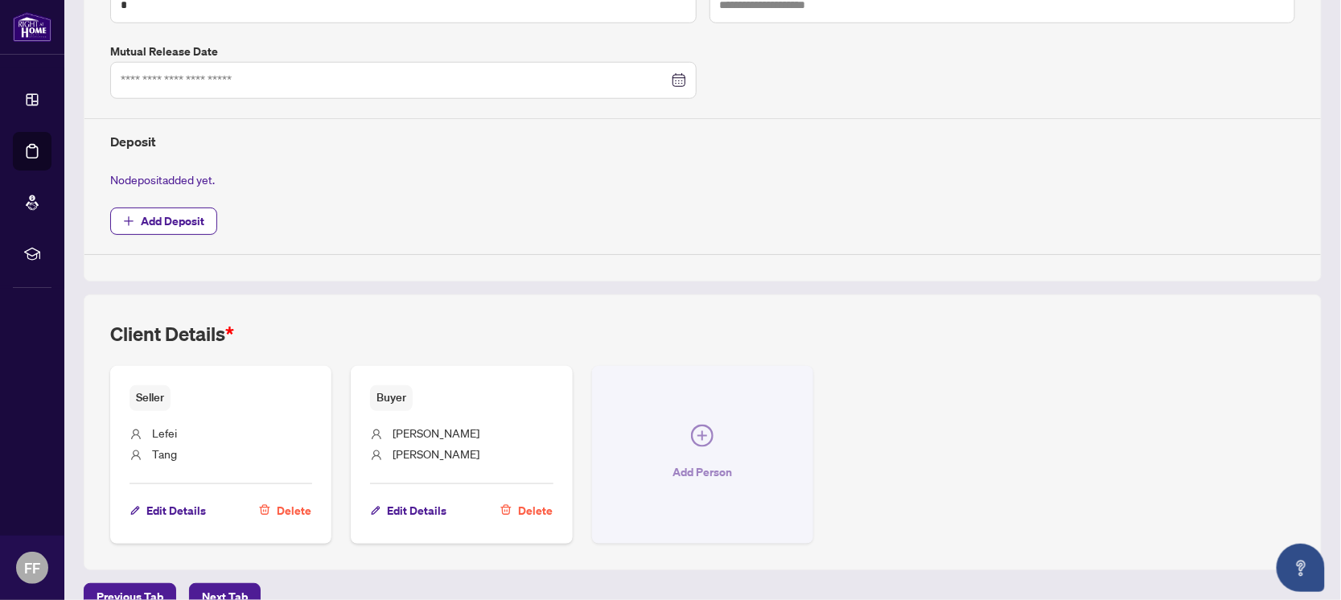
scroll to position [577, 0]
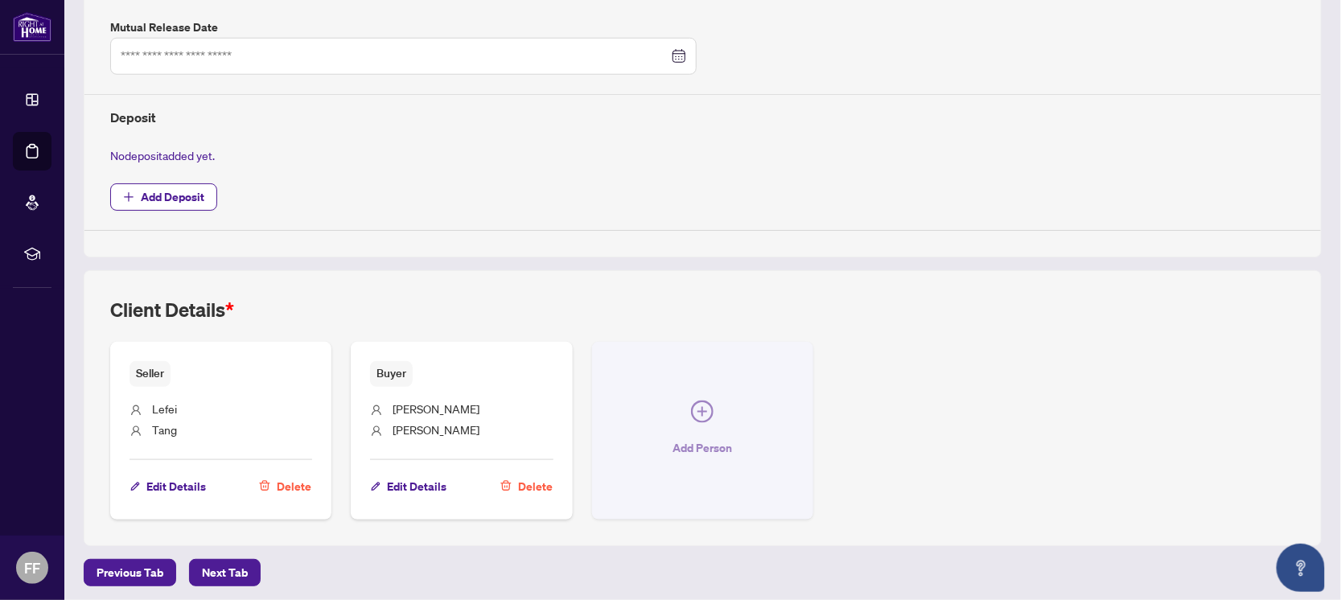
click at [697, 401] on icon "plus-circle" at bounding box center [702, 412] width 23 height 23
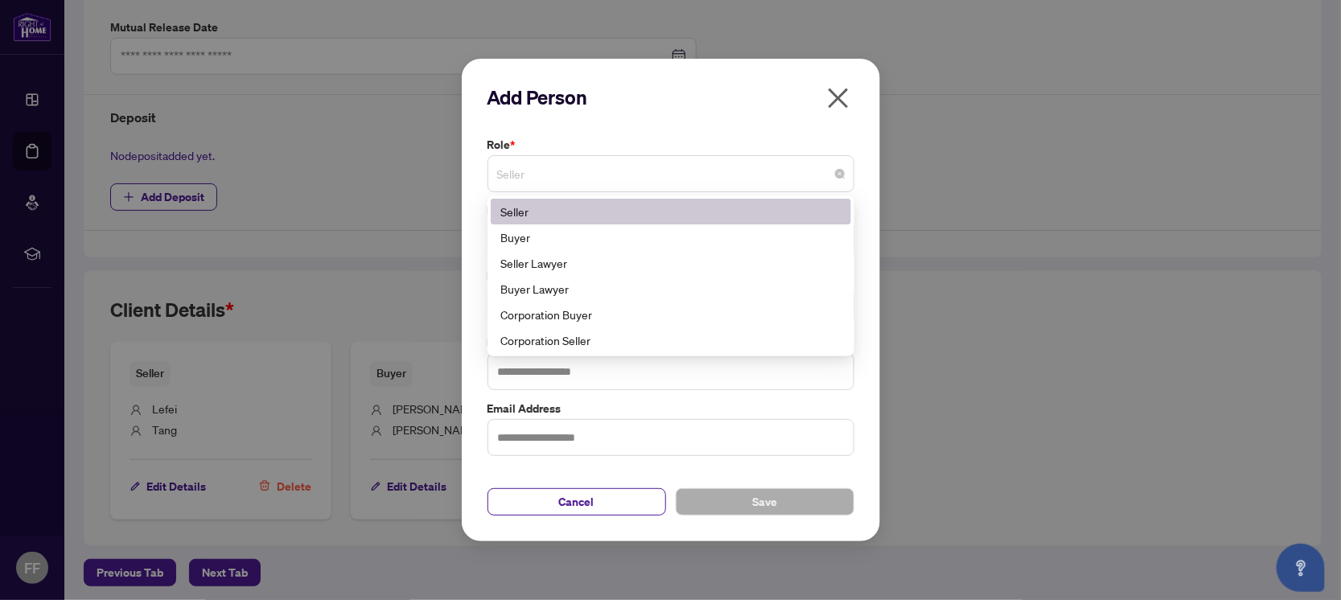
click at [570, 175] on span "Seller" at bounding box center [671, 173] width 348 height 31
click at [599, 265] on div "Seller Lawyer" at bounding box center [670, 263] width 341 height 18
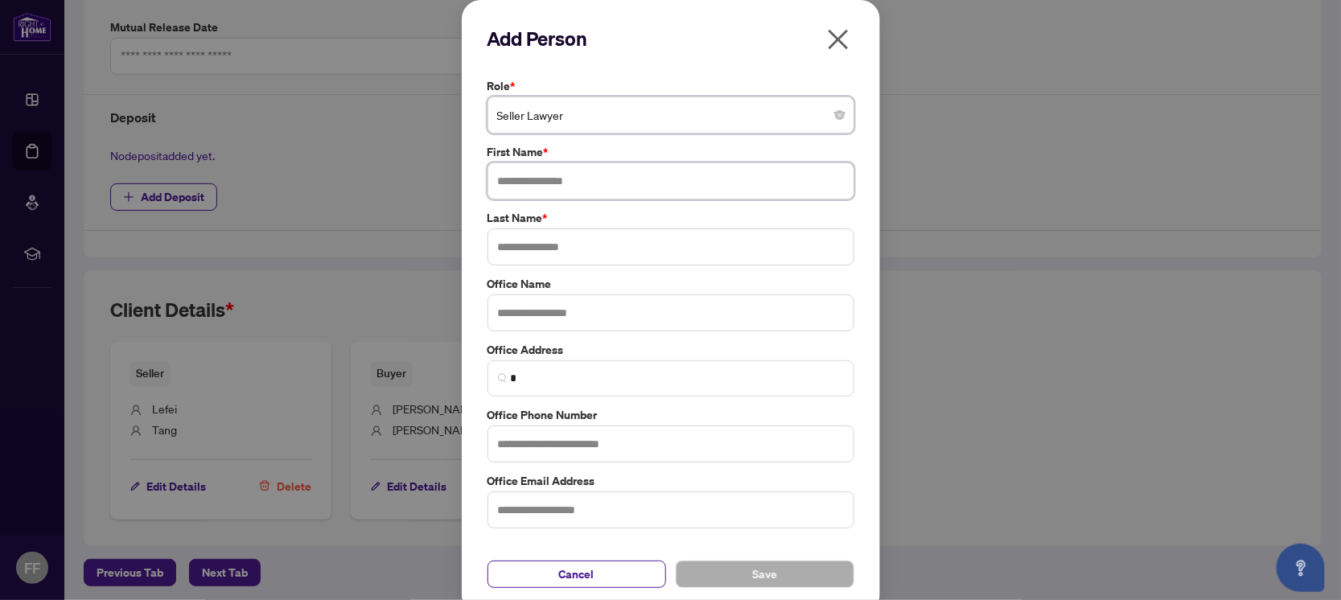
click at [602, 187] on input "text" at bounding box center [670, 180] width 367 height 37
type input "***"
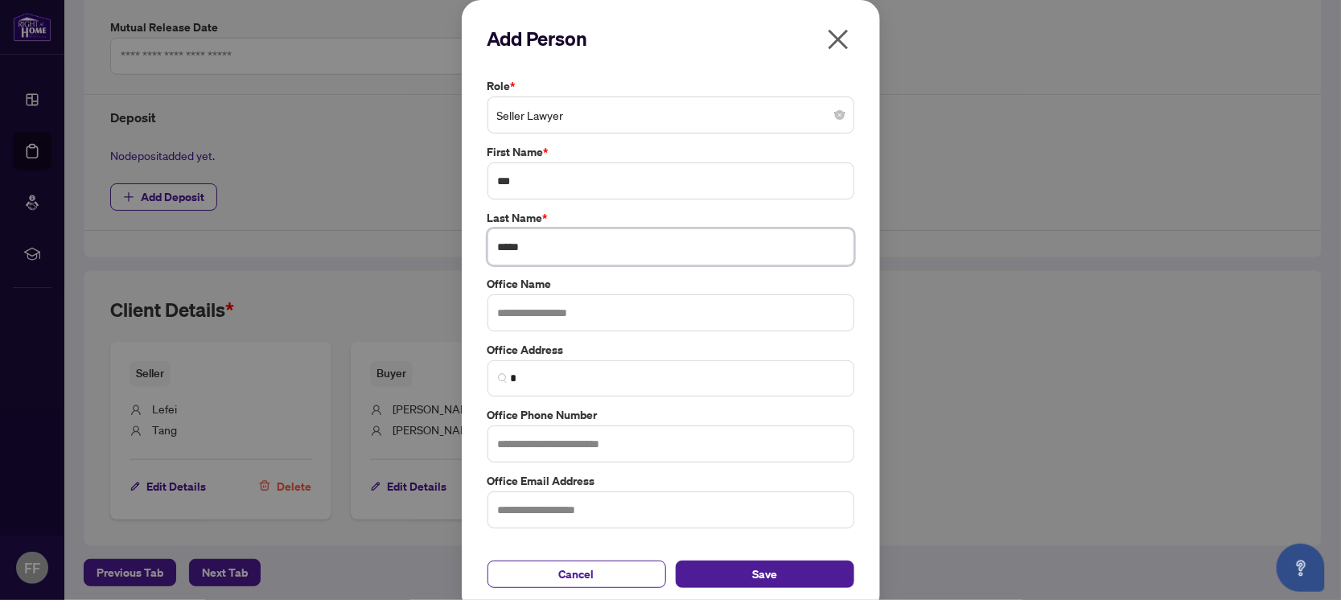
type input "*****"
click at [581, 313] on input "text" at bounding box center [670, 312] width 367 height 37
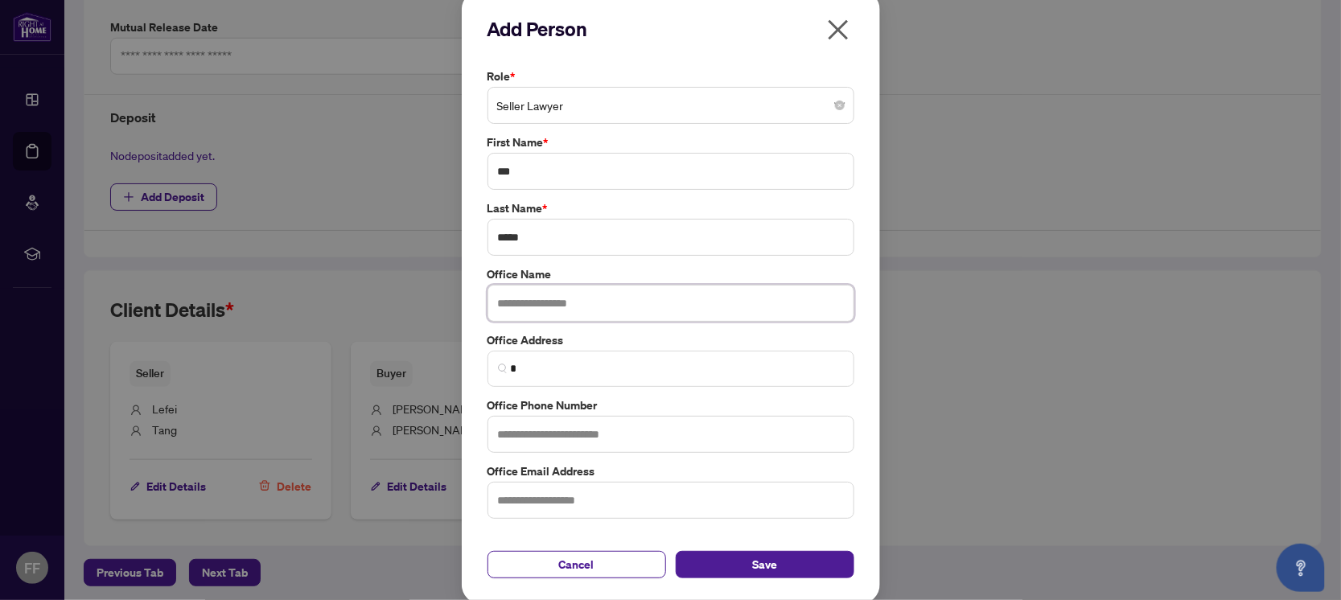
scroll to position [11, 0]
click at [524, 306] on input "text" at bounding box center [670, 301] width 367 height 37
type input "**********"
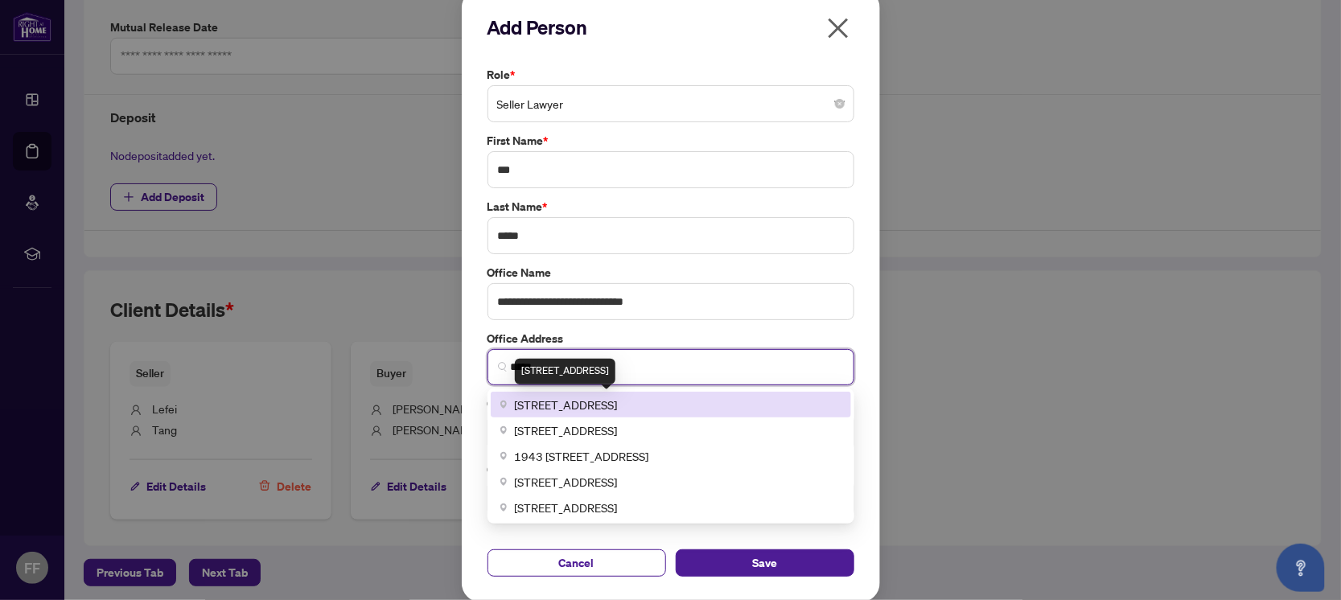
click at [581, 401] on span "1943 Ironoak Way, Oakville, ON, Canada" at bounding box center [566, 405] width 103 height 18
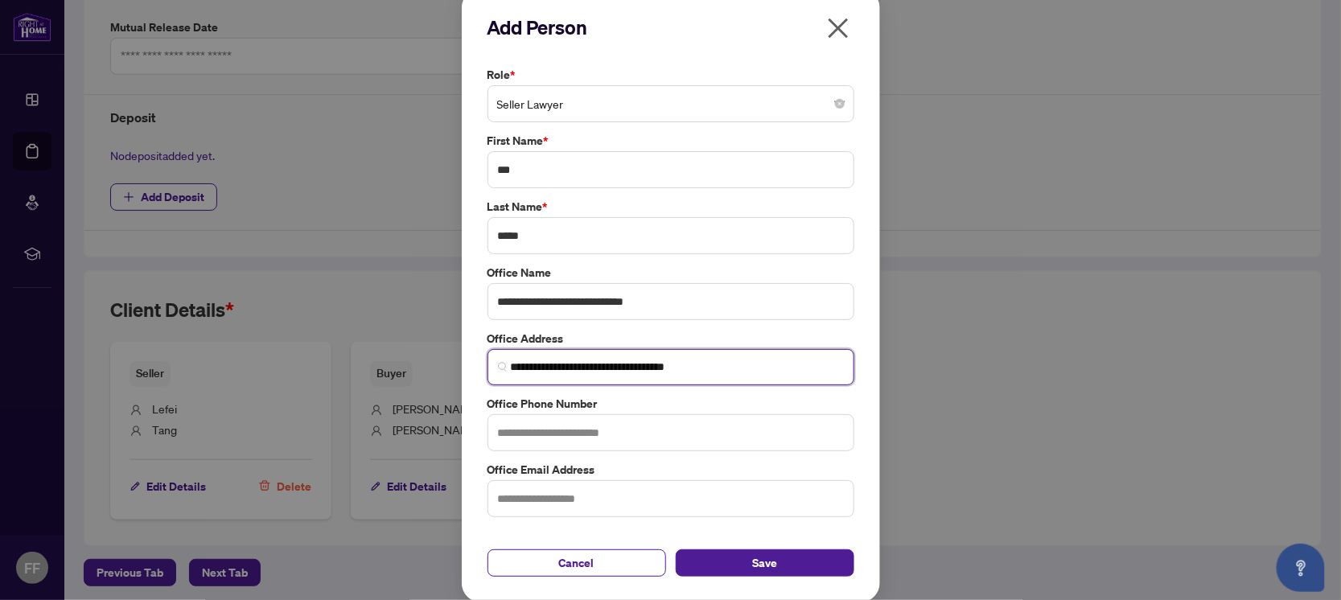
type input "**********"
click at [503, 436] on input "text" at bounding box center [670, 432] width 367 height 37
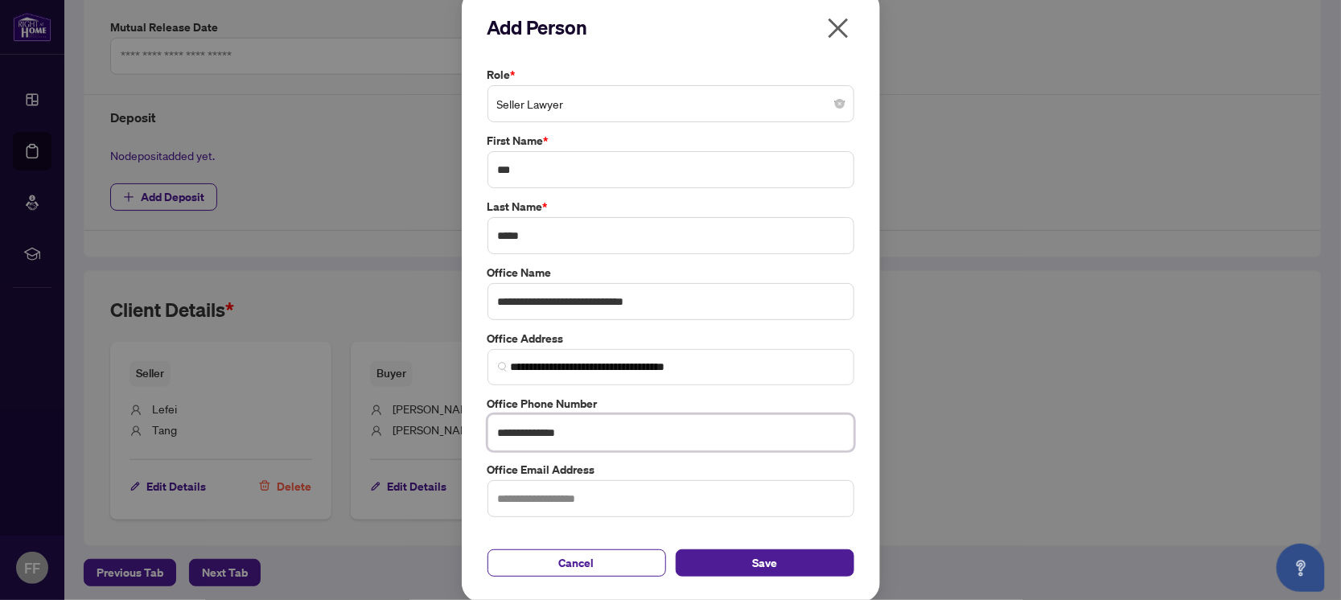
type input "**********"
click at [513, 491] on input "text" at bounding box center [670, 498] width 367 height 37
type input "**********"
click at [762, 559] on span "Save" at bounding box center [764, 563] width 25 height 26
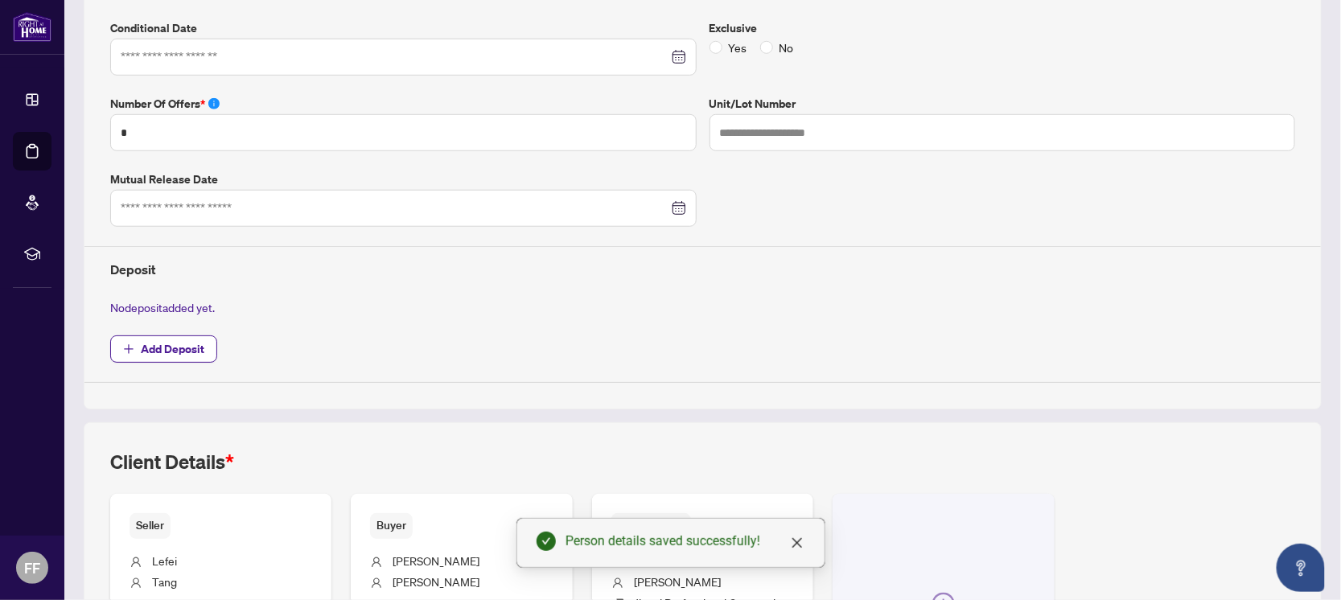
scroll to position [339, 0]
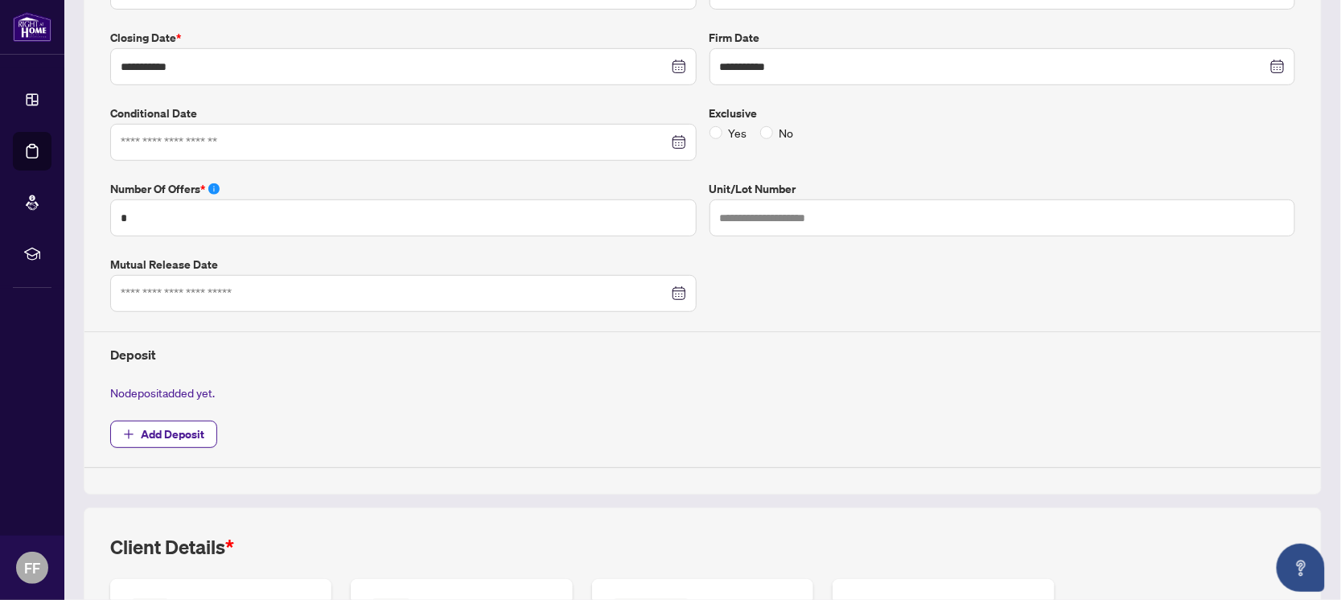
click at [796, 356] on h4 "Deposit" at bounding box center [702, 354] width 1185 height 19
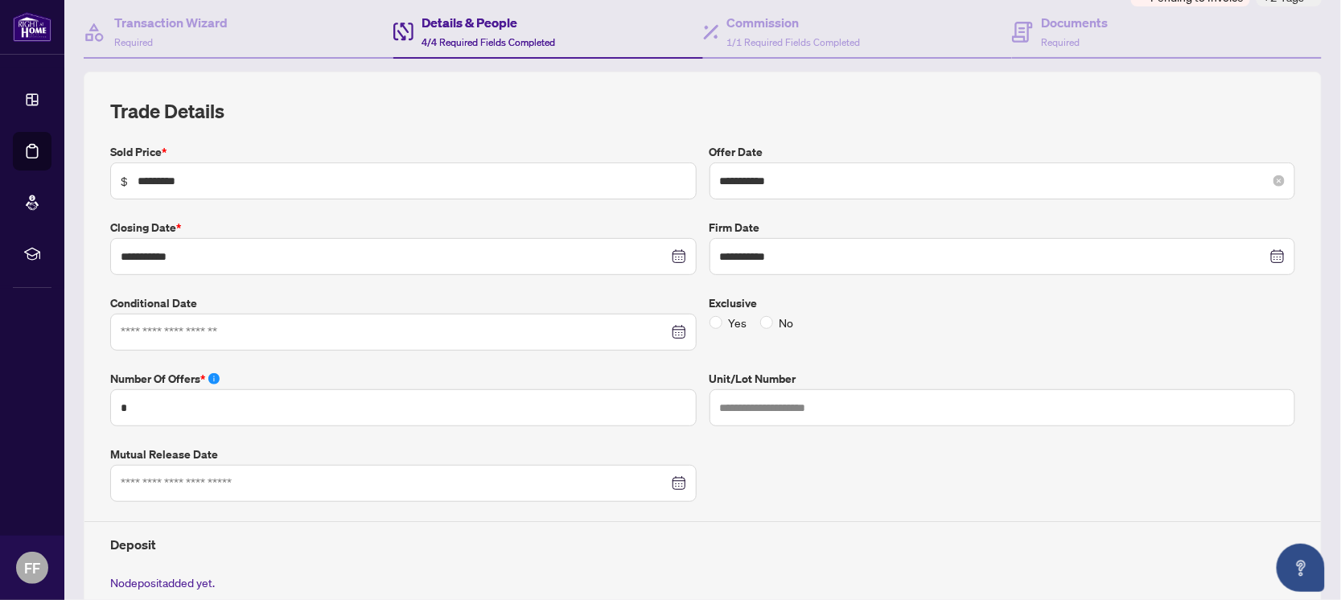
scroll to position [0, 0]
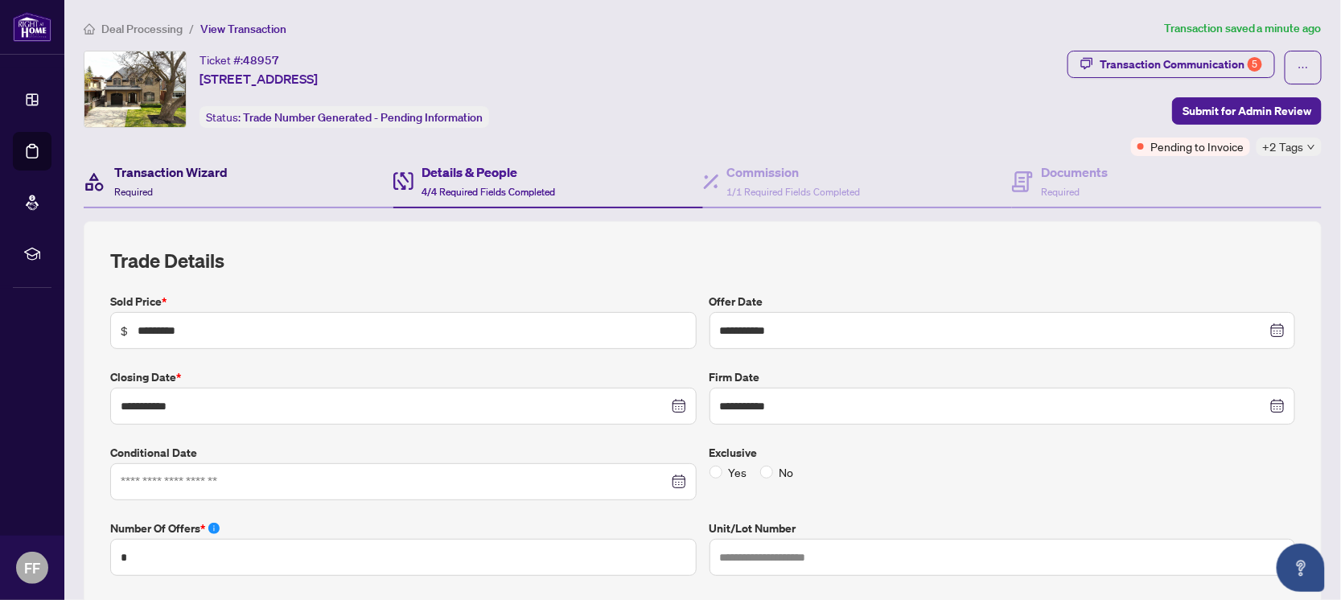
click at [178, 179] on h4 "Transaction Wizard" at bounding box center [170, 171] width 113 height 19
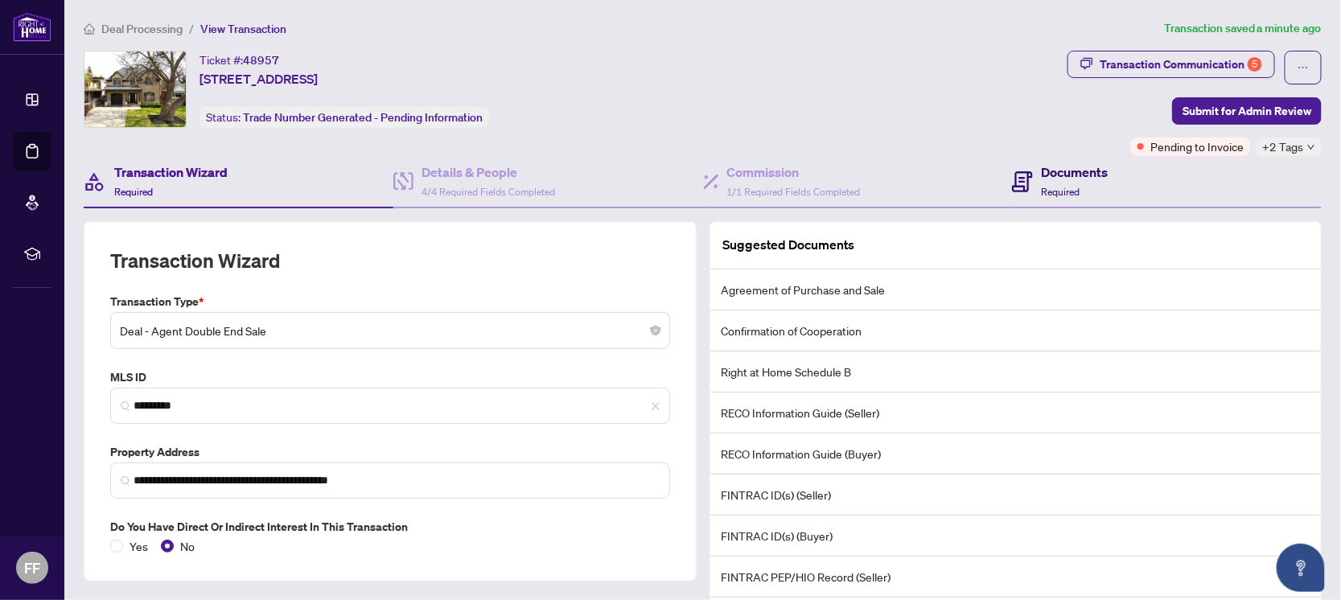
click at [1062, 183] on div "Documents Required" at bounding box center [1074, 181] width 67 height 38
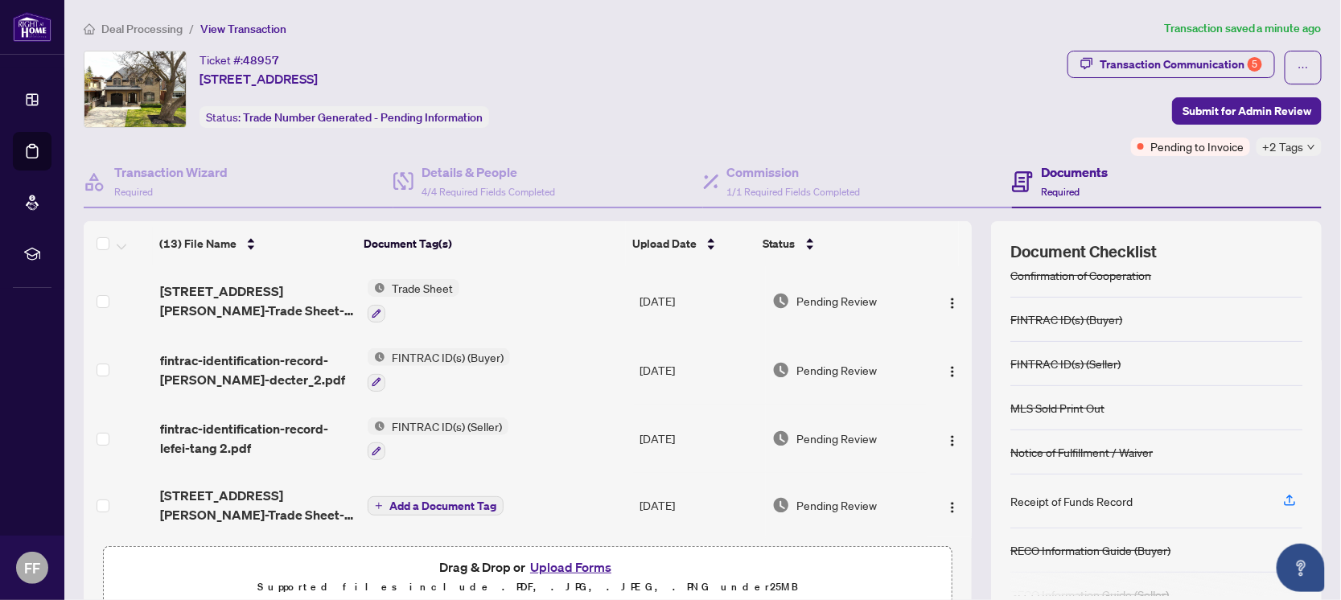
scroll to position [200, 0]
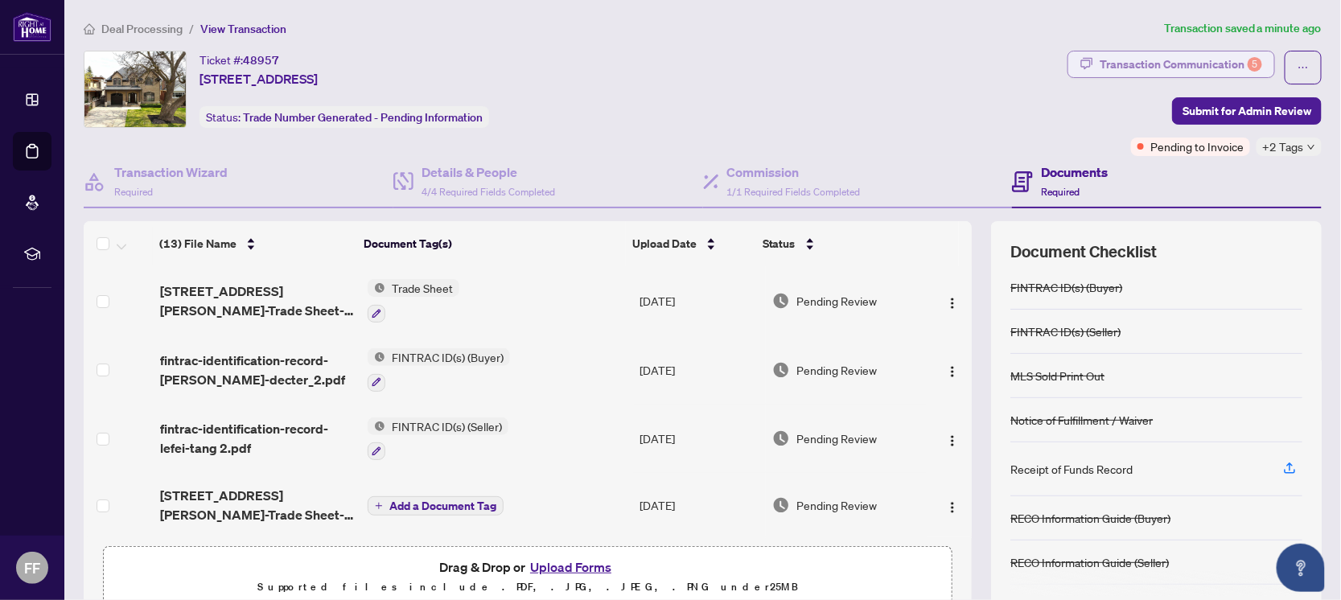
click at [1173, 64] on div "Transaction Communication 5" at bounding box center [1181, 64] width 162 height 26
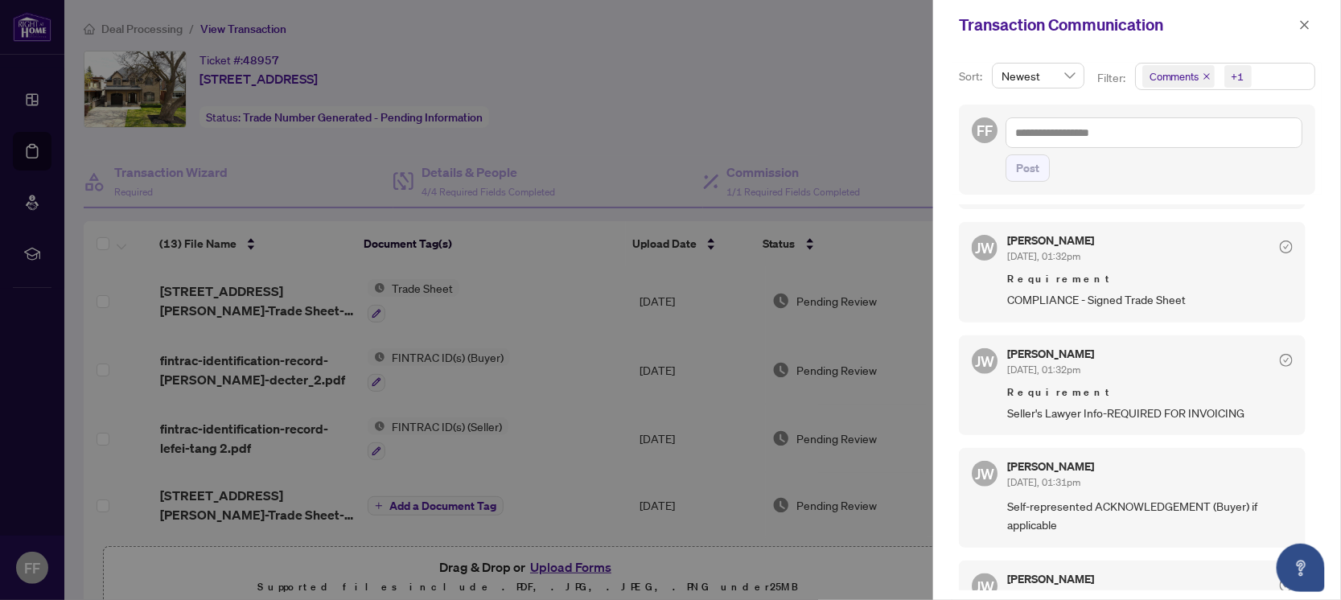
scroll to position [603, 0]
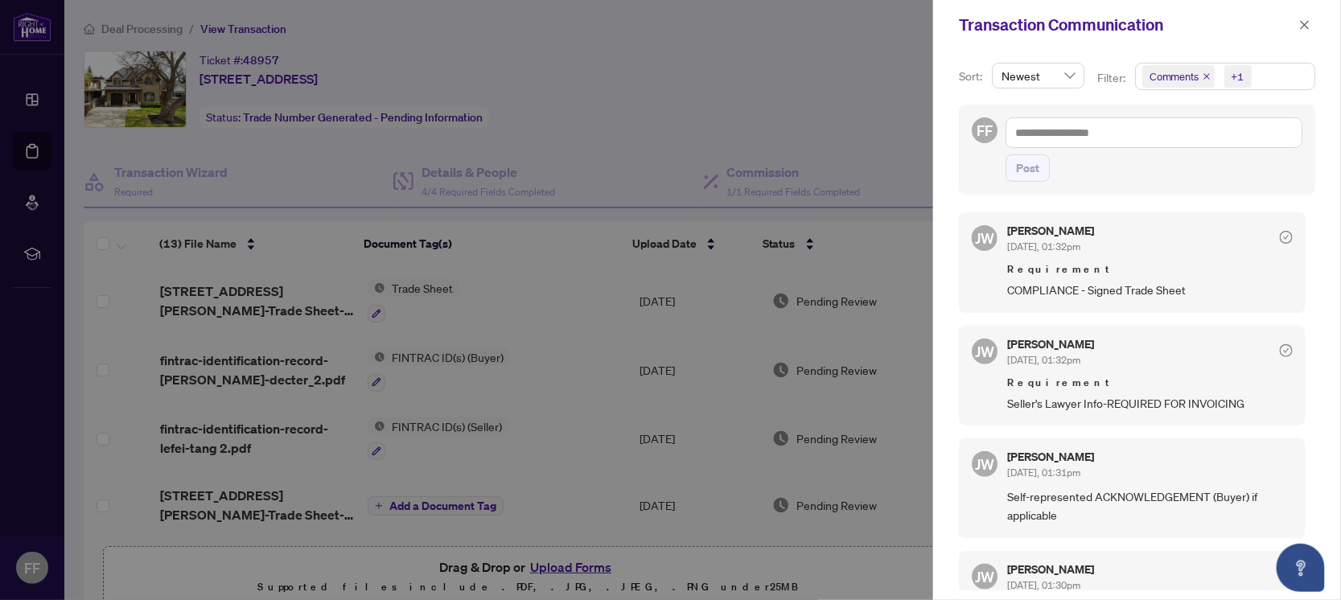
click at [591, 416] on div at bounding box center [670, 300] width 1341 height 600
click at [1311, 19] on button "button" at bounding box center [1304, 24] width 21 height 19
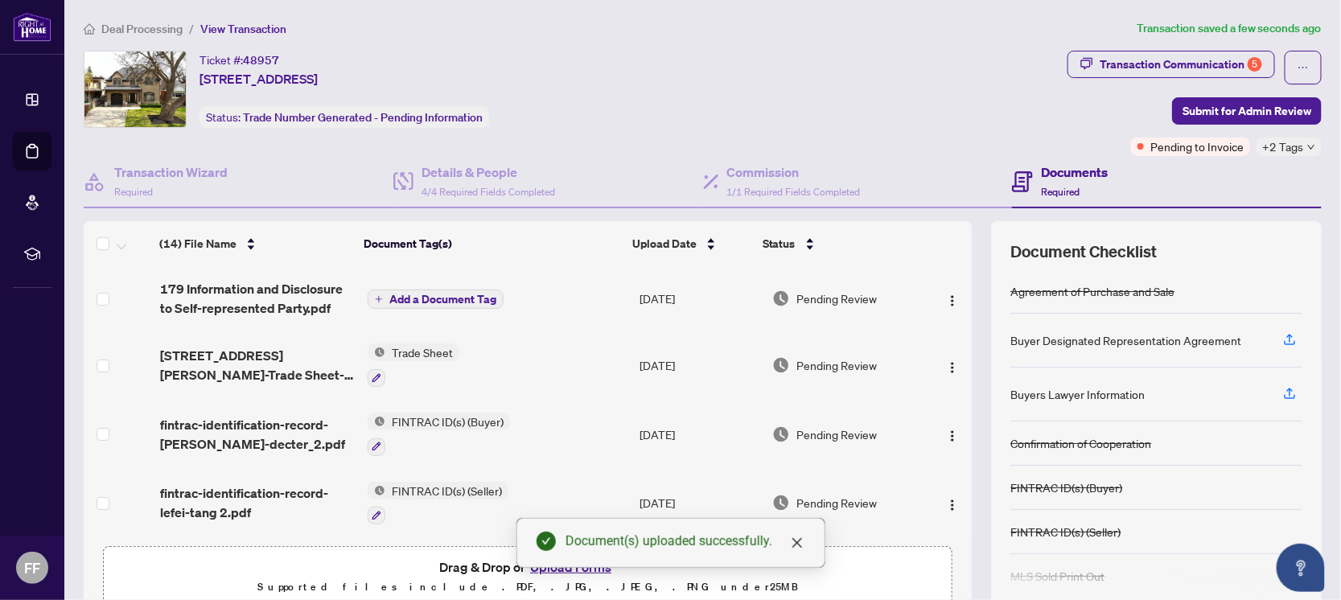
click at [426, 294] on span "Add a Document Tag" at bounding box center [442, 299] width 107 height 11
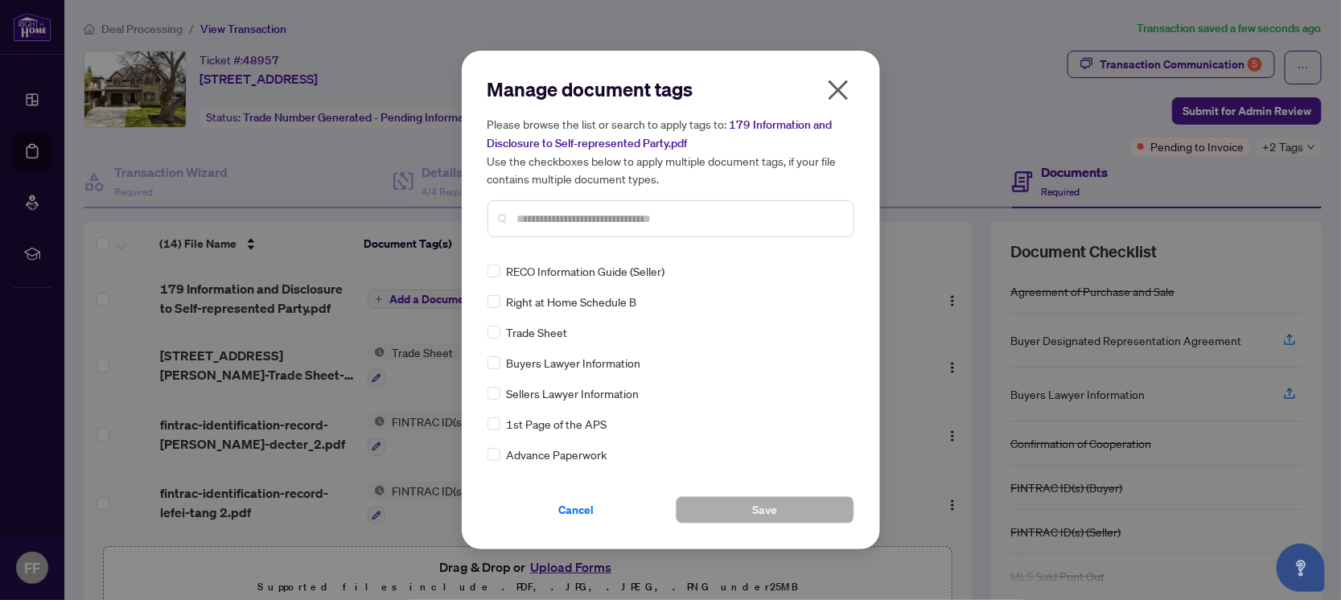
scroll to position [301, 0]
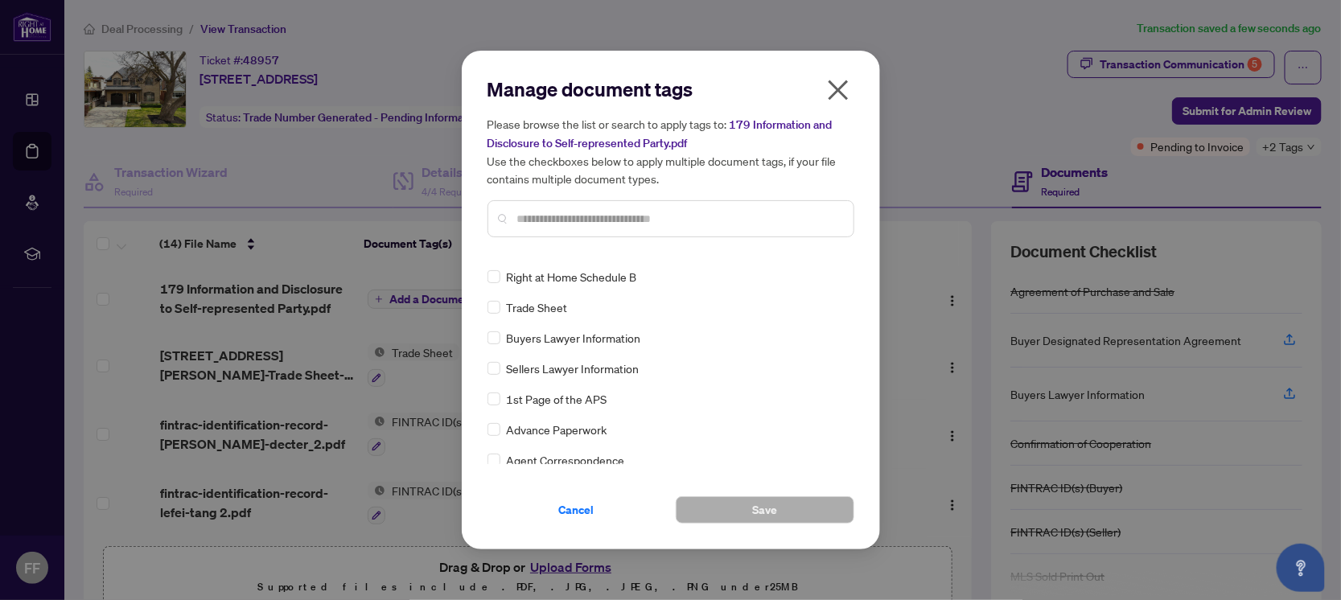
click at [592, 218] on input "text" at bounding box center [678, 219] width 323 height 18
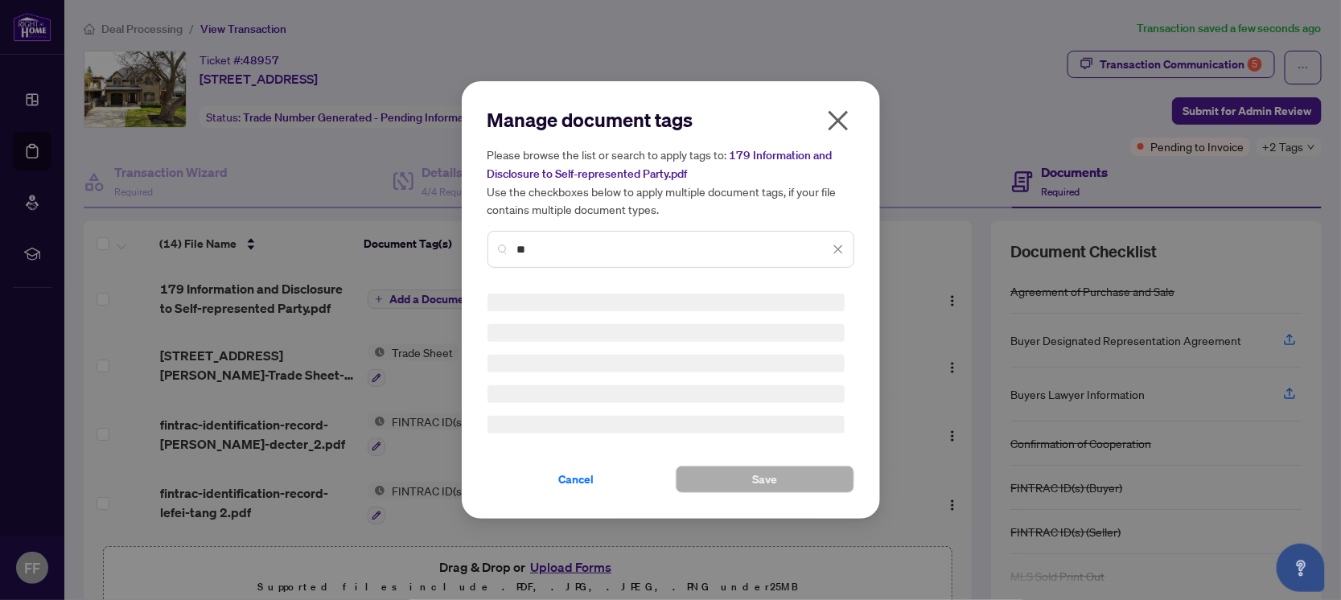
type input "*"
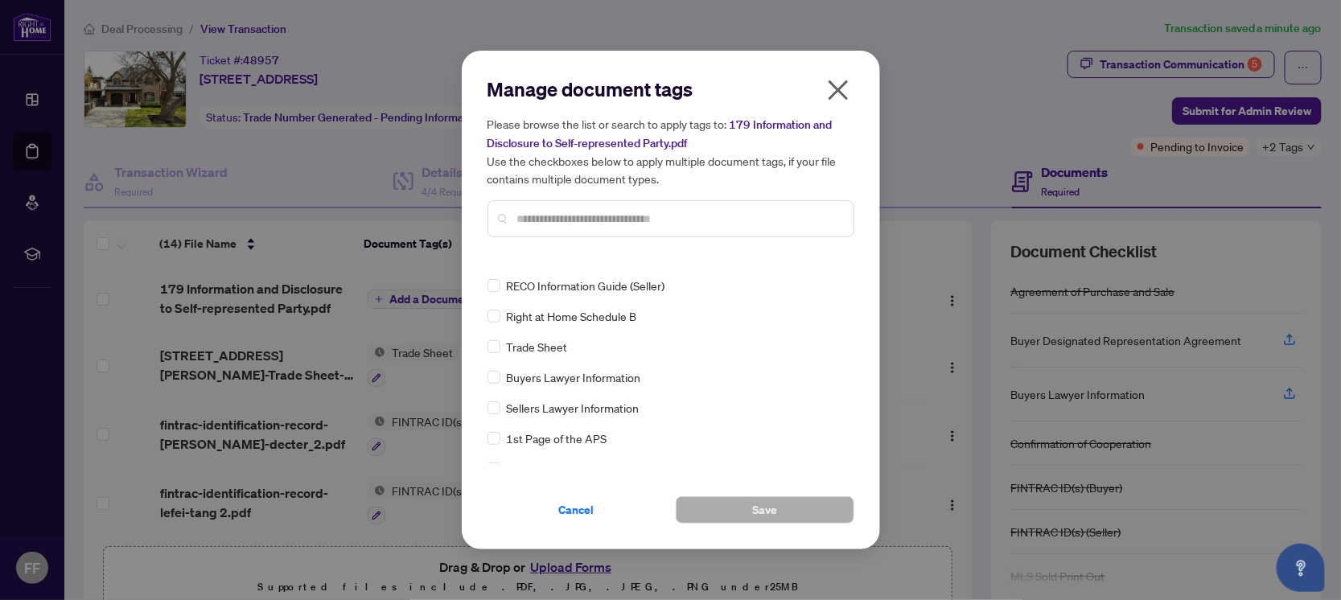
scroll to position [200, 0]
drag, startPoint x: 631, startPoint y: 511, endPoint x: 638, endPoint y: 504, distance: 9.7
click at [629, 512] on button "Cancel" at bounding box center [576, 509] width 179 height 27
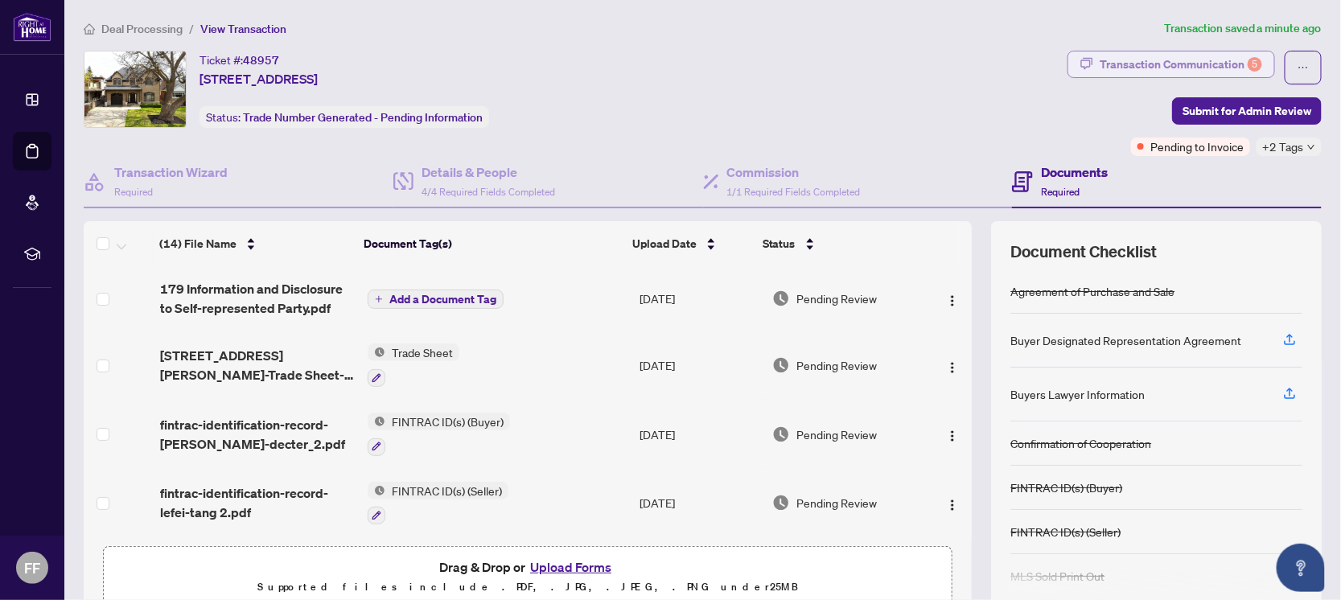
click at [1207, 62] on div "Transaction Communication 5" at bounding box center [1181, 64] width 162 height 26
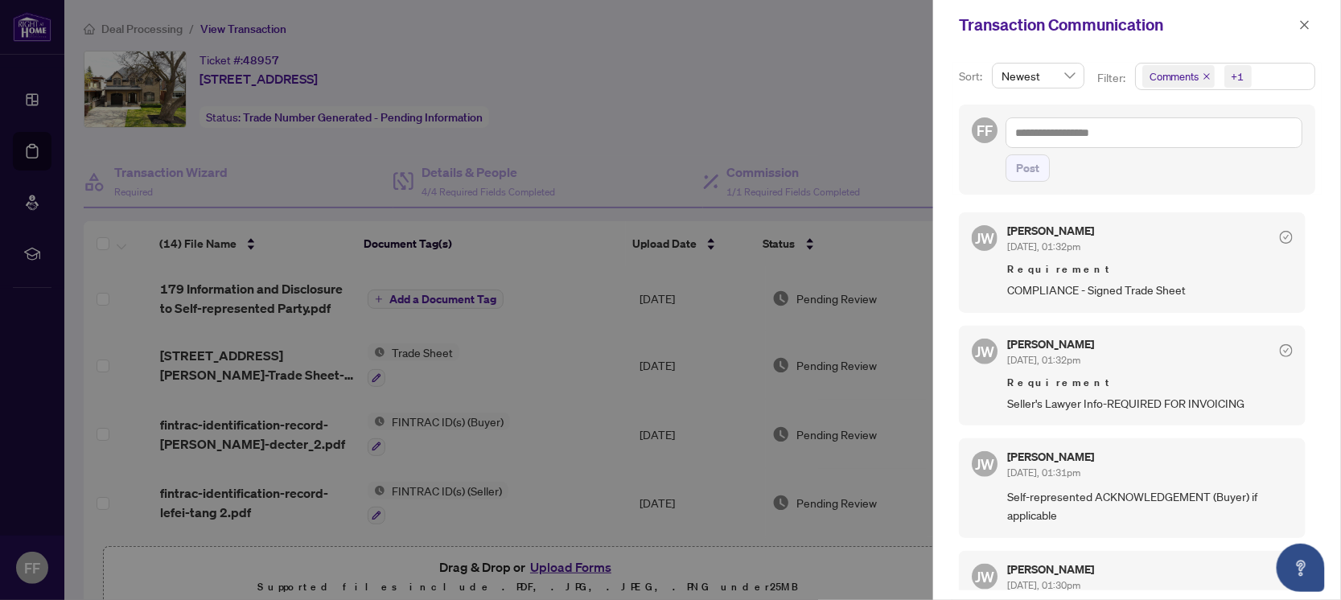
scroll to position [703, 0]
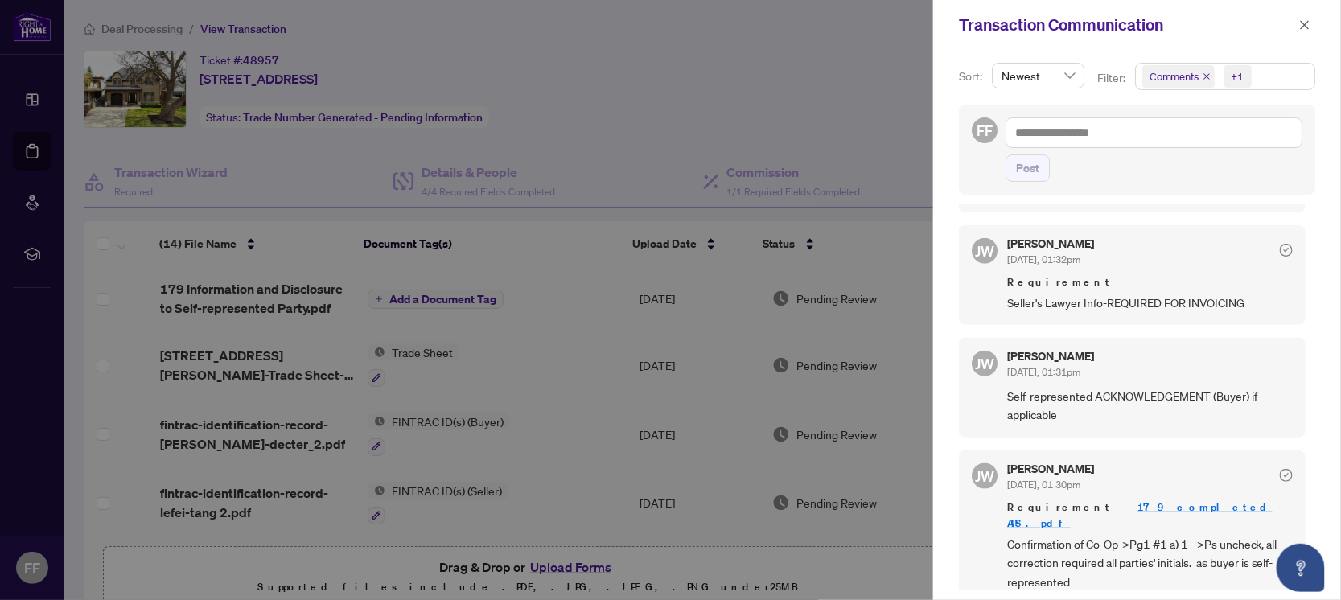
click at [453, 299] on div at bounding box center [670, 300] width 1341 height 600
click at [1302, 28] on icon "close" at bounding box center [1304, 24] width 11 height 11
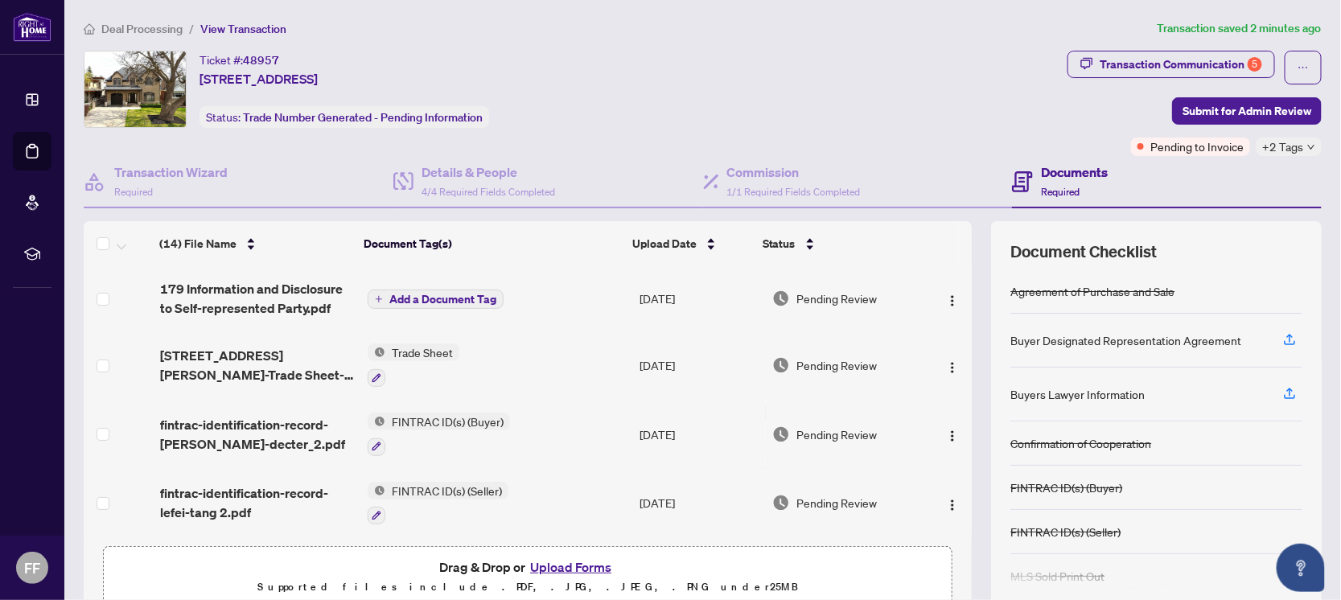
click at [442, 294] on span "Add a Document Tag" at bounding box center [442, 299] width 107 height 11
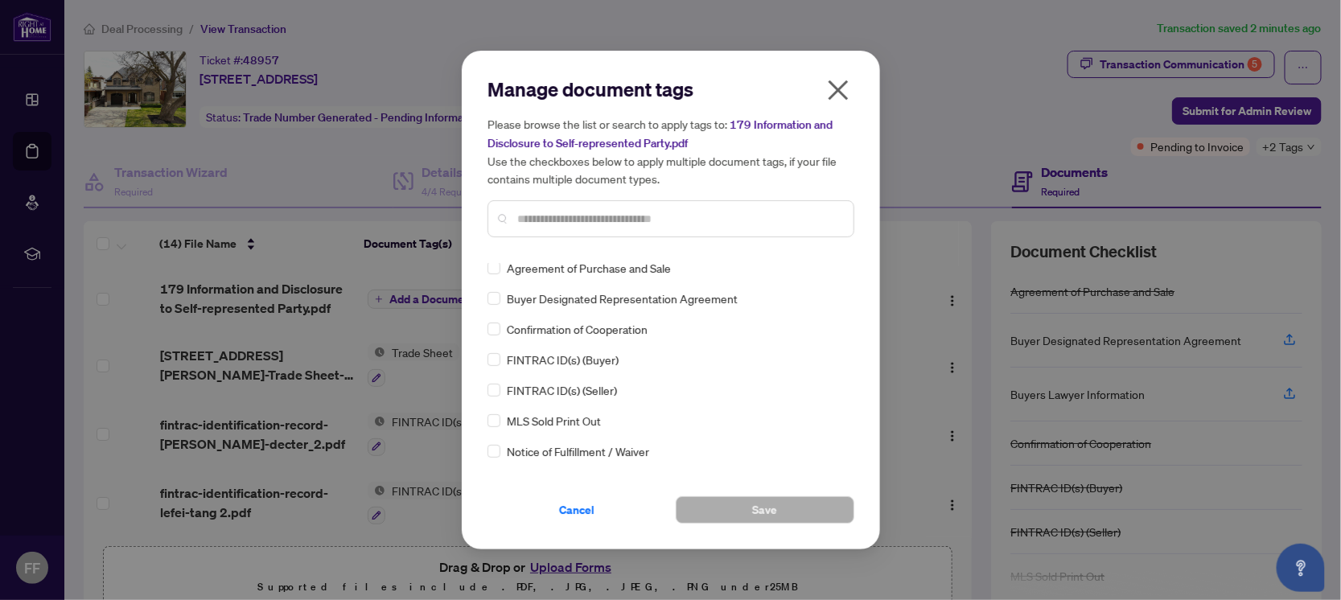
scroll to position [0, 0]
click at [600, 216] on input "text" at bounding box center [678, 219] width 323 height 18
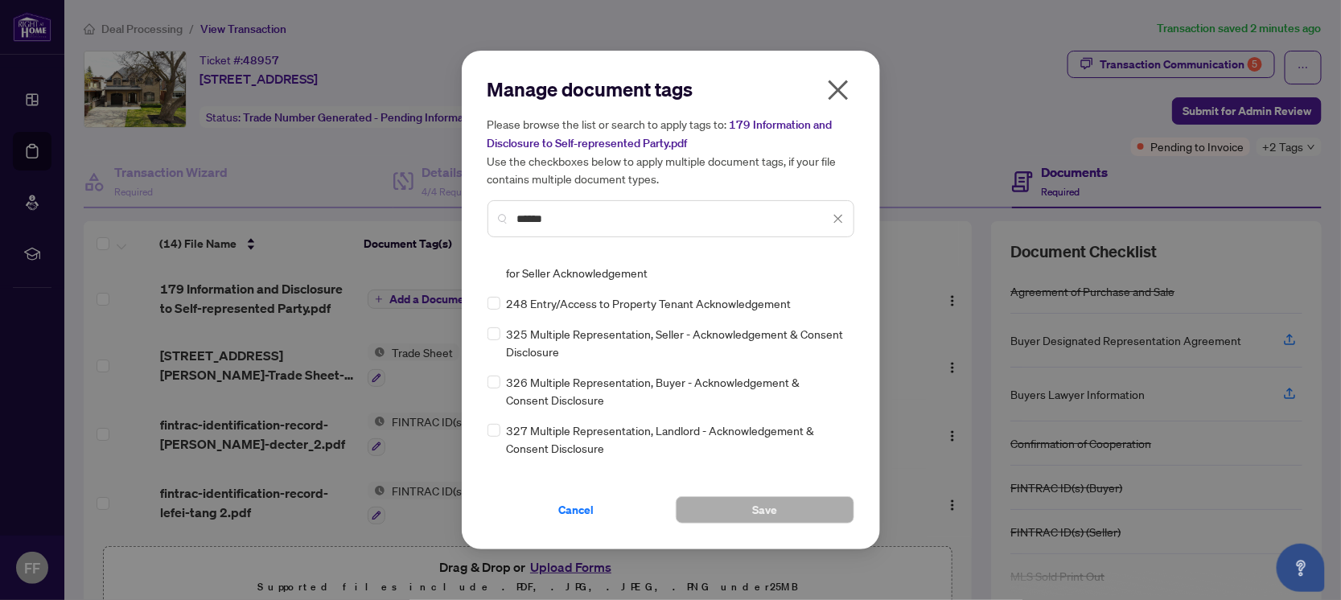
scroll to position [241, 0]
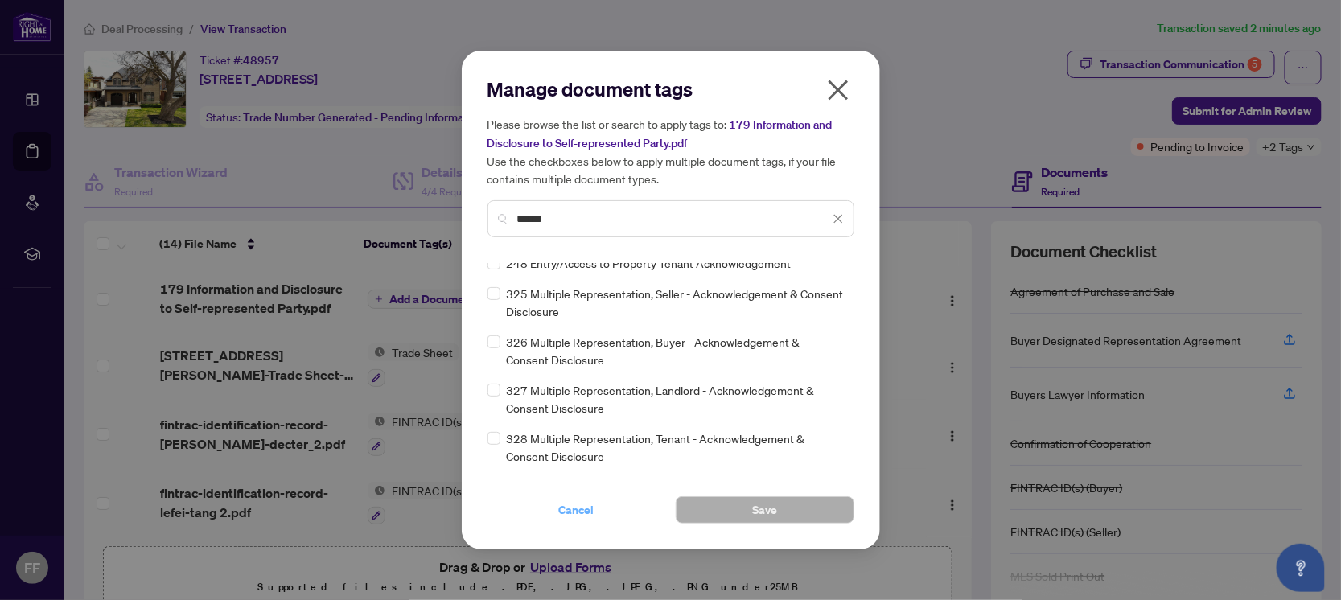
type input "******"
click at [586, 512] on span "Cancel" at bounding box center [576, 510] width 35 height 26
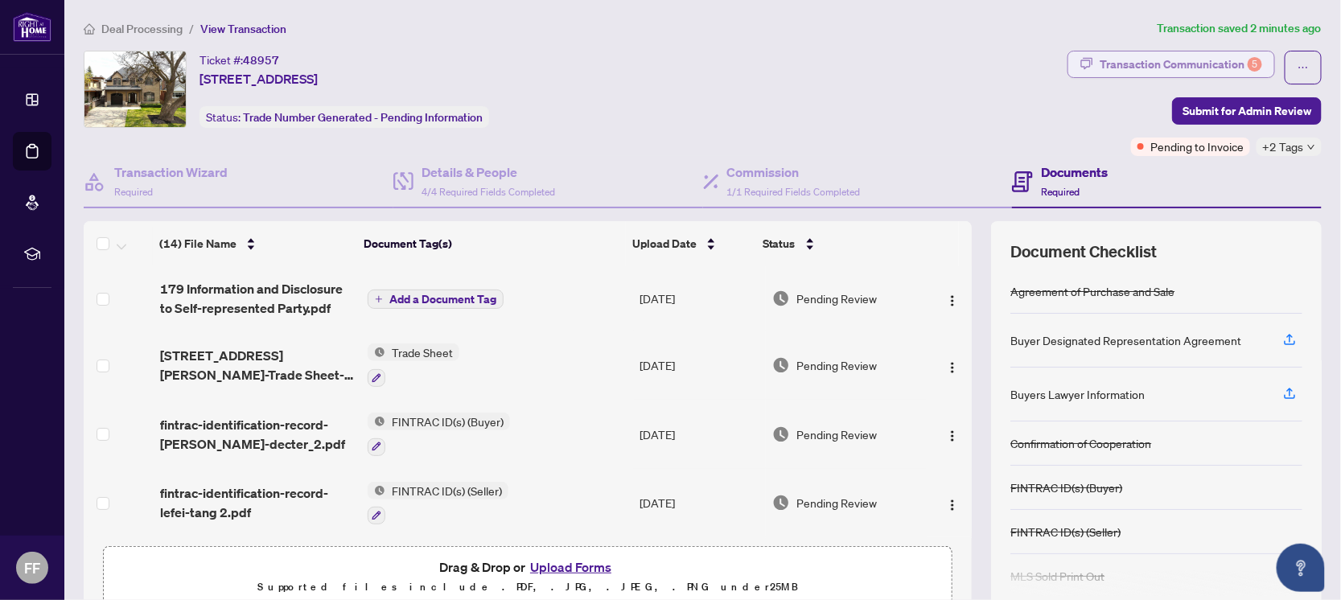
click at [1187, 56] on div "Transaction Communication 5" at bounding box center [1181, 64] width 162 height 26
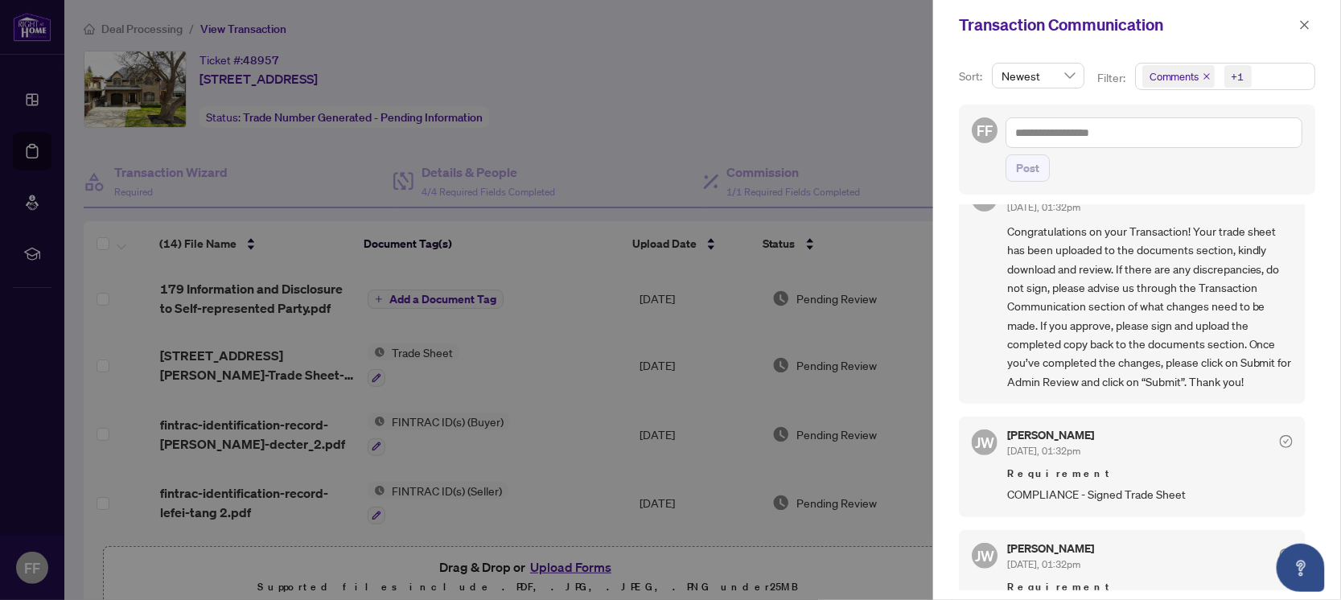
scroll to position [502, 0]
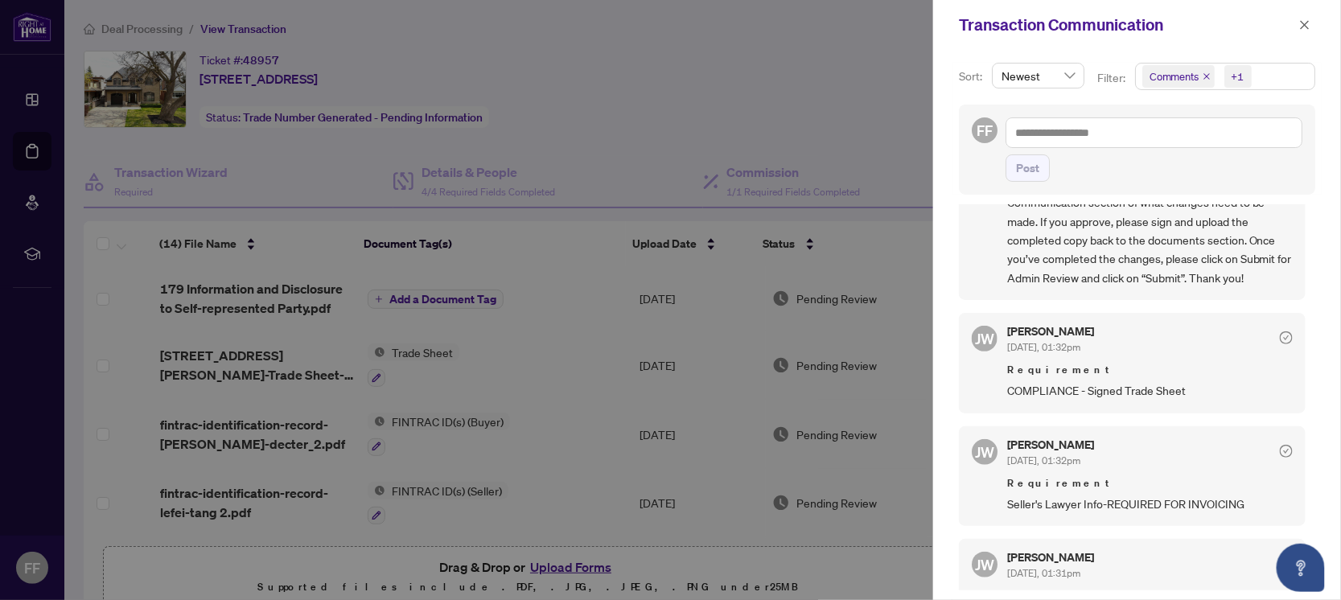
click at [840, 134] on div at bounding box center [670, 300] width 1341 height 600
click at [1310, 26] on icon "close" at bounding box center [1304, 24] width 11 height 11
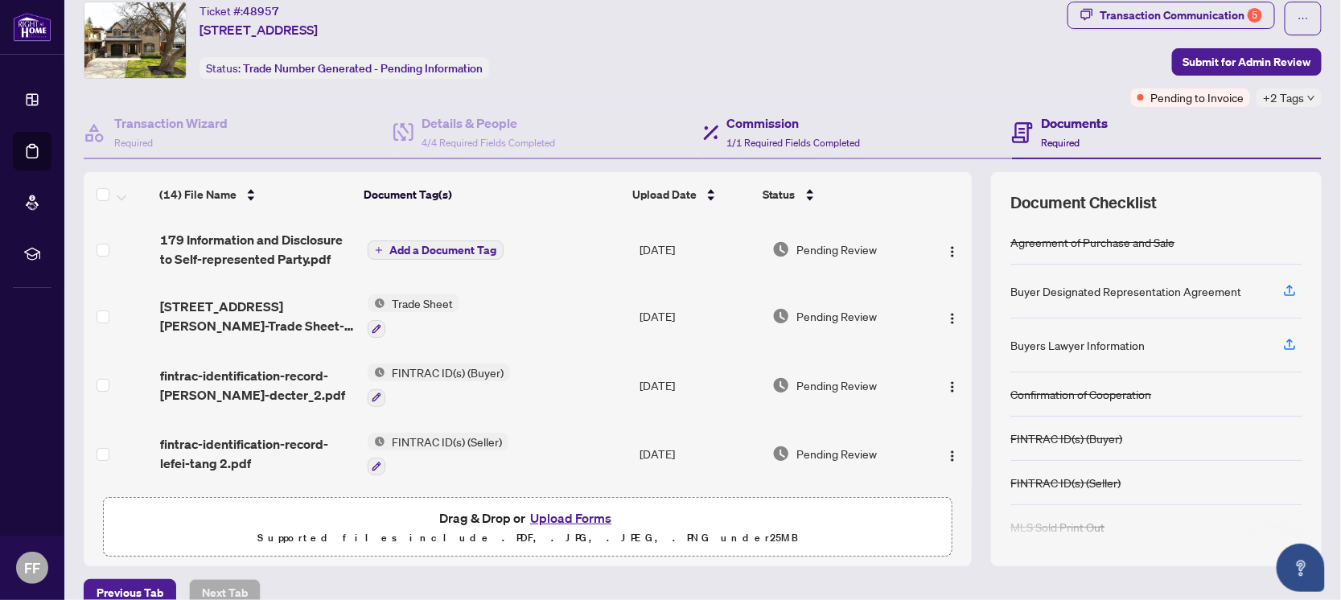
scroll to position [73, 0]
